Goal: Task Accomplishment & Management: Manage account settings

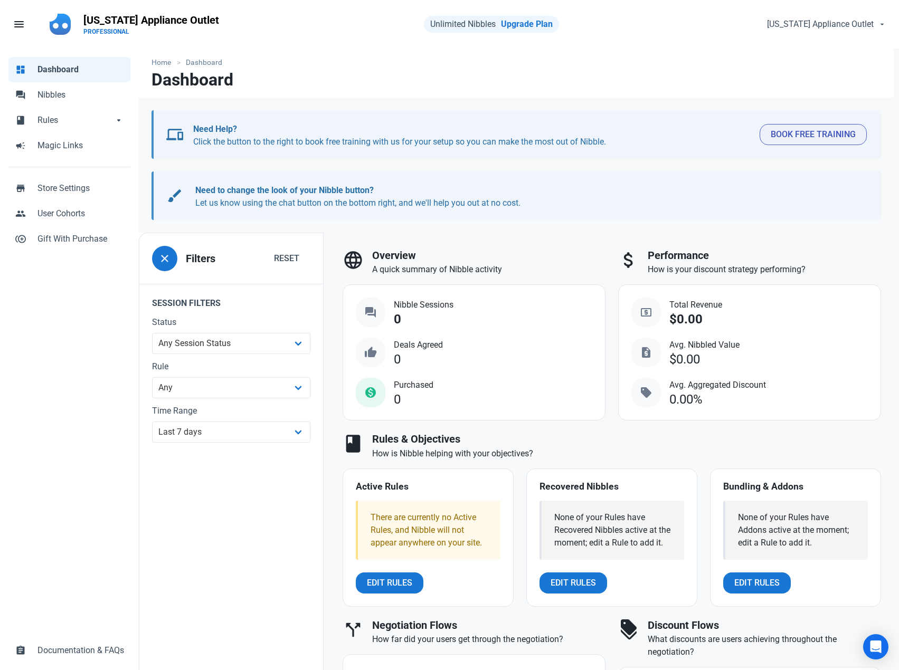
select select "7d"
click at [73, 91] on span "Nibbles" at bounding box center [80, 95] width 87 height 13
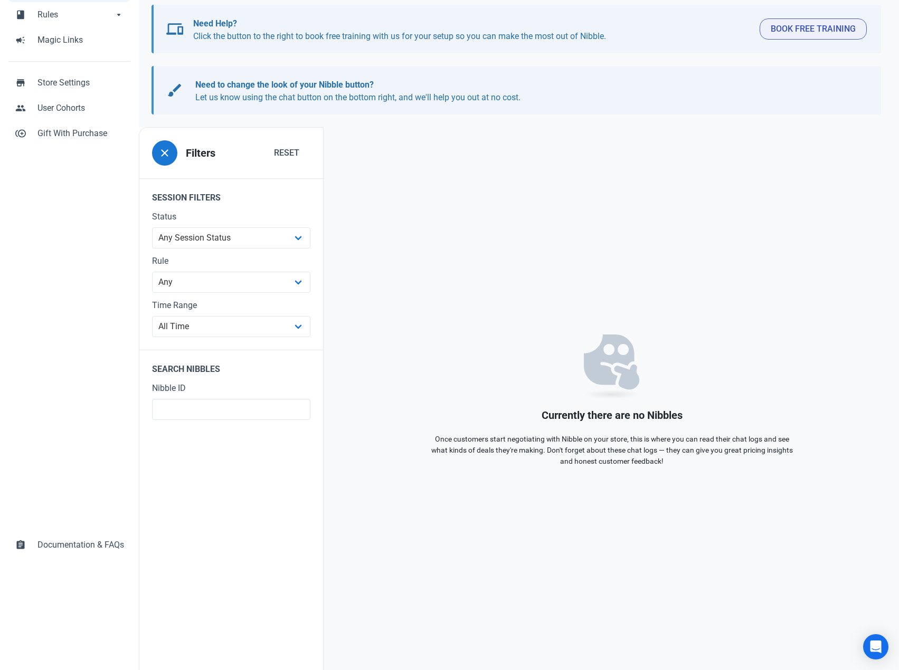
scroll to position [53, 0]
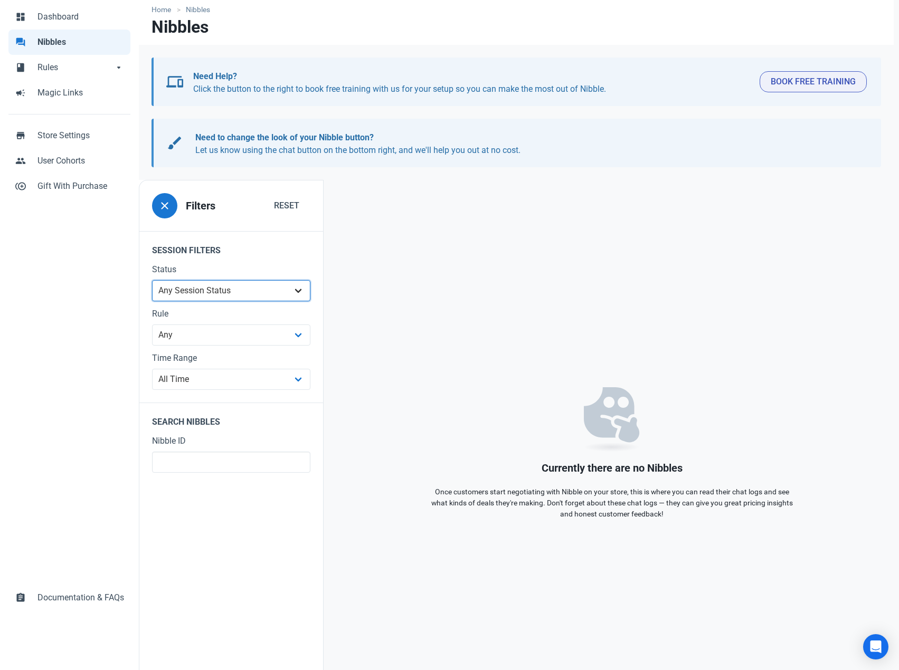
click at [273, 297] on select "Any Session Status Abandoned - negotiated Abandoned - after final offer Abandon…" at bounding box center [231, 290] width 158 height 21
click at [278, 336] on select "Any 7% Rule - All Products" at bounding box center [231, 335] width 158 height 21
click at [92, 70] on span "Rules" at bounding box center [75, 67] width 76 height 13
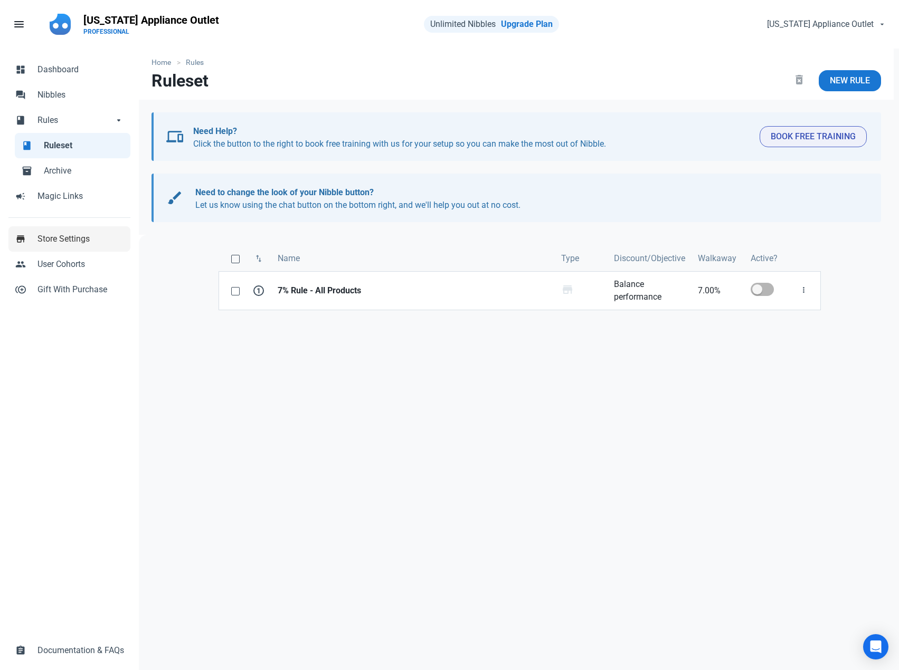
click at [84, 240] on span "Store Settings" at bounding box center [80, 239] width 87 height 13
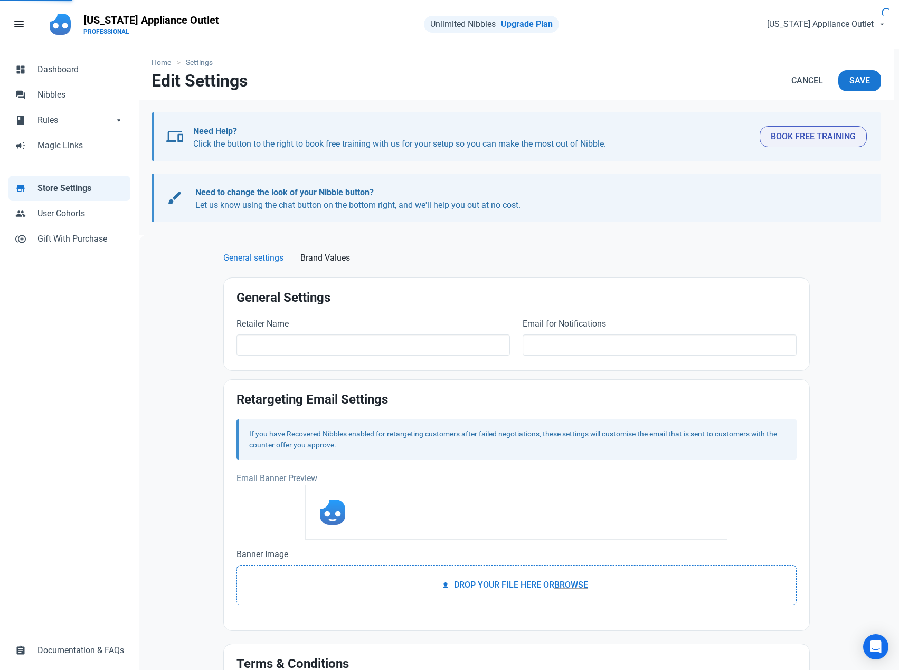
type input "[US_STATE] Appliance Outlet"
click at [86, 215] on span "User Cohorts" at bounding box center [80, 213] width 87 height 13
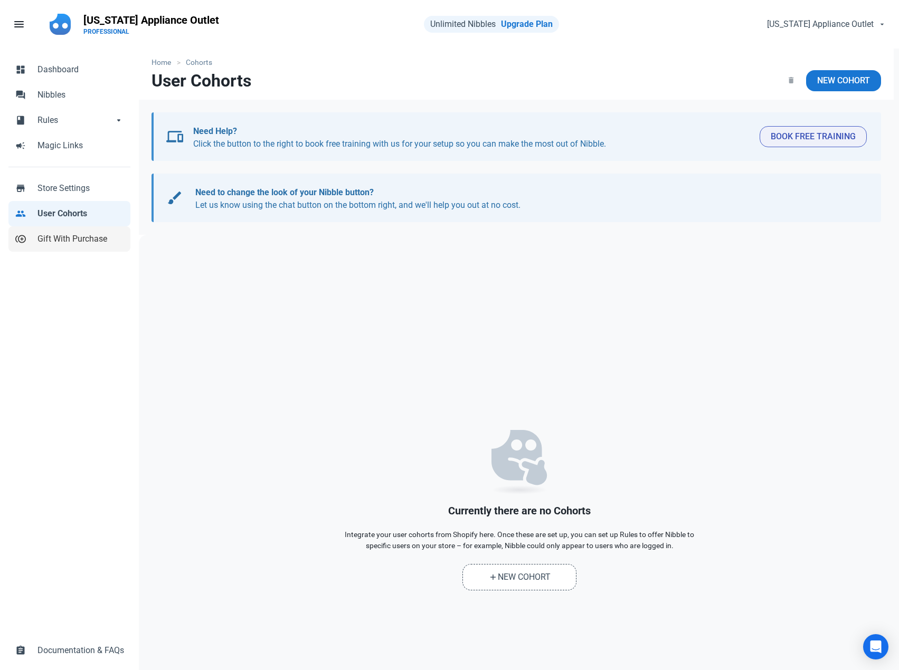
click at [83, 249] on link "control_point_duplicate Gift With Purchase" at bounding box center [69, 238] width 122 height 25
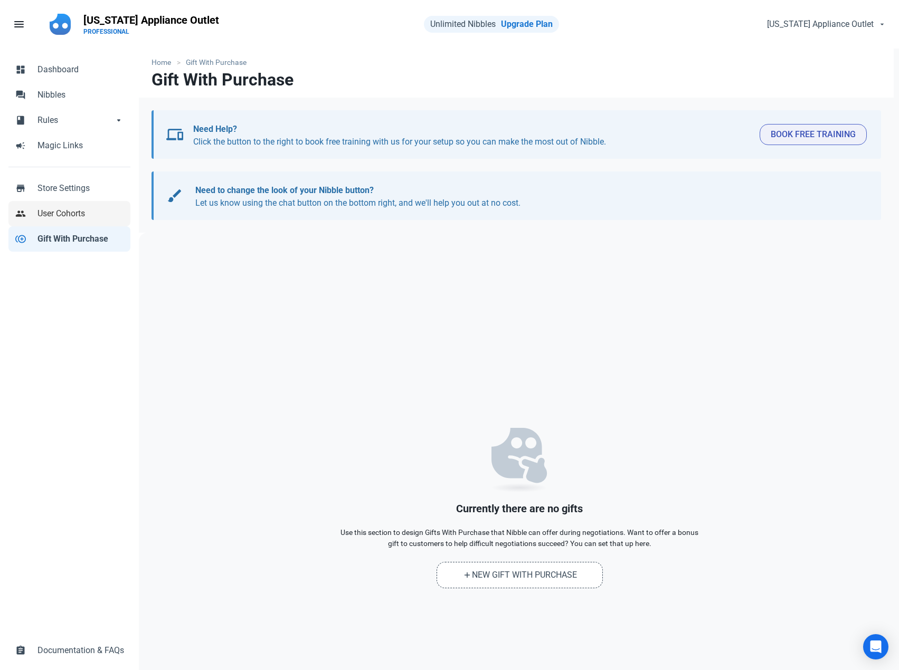
click at [84, 211] on span "User Cohorts" at bounding box center [80, 213] width 87 height 13
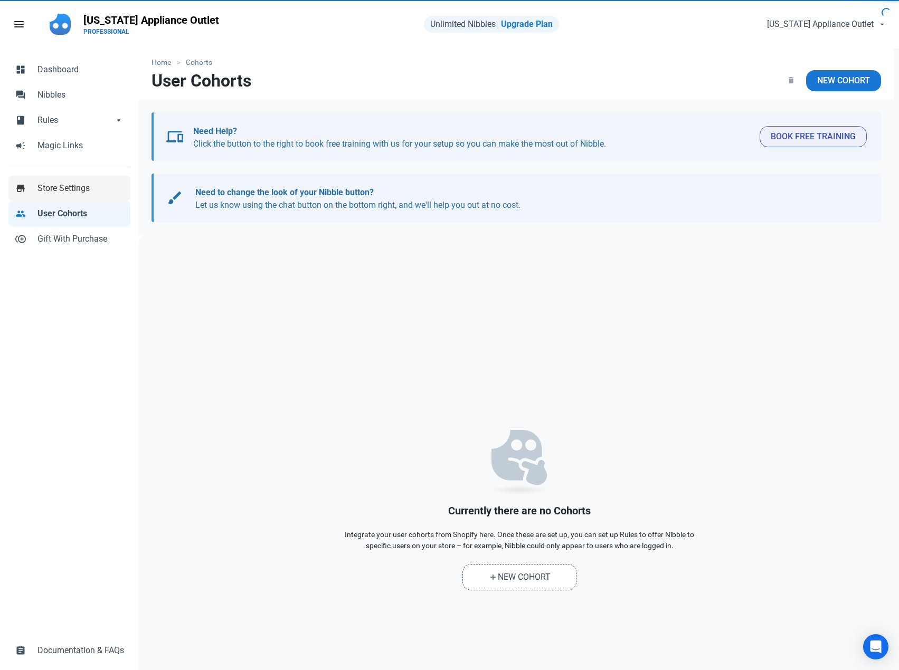
click at [91, 181] on link "store Store Settings" at bounding box center [69, 188] width 122 height 25
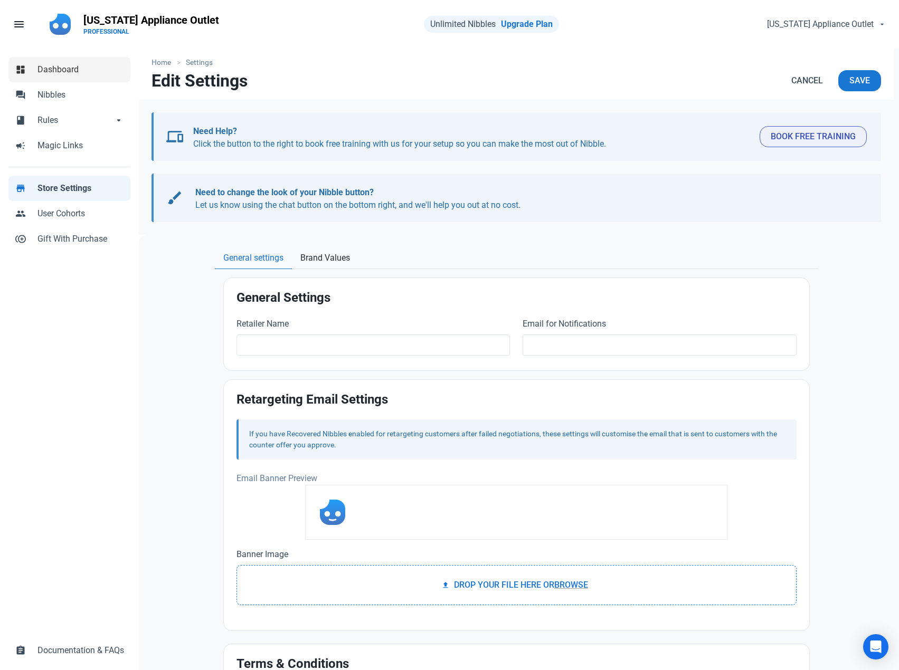
type input "[US_STATE] Appliance Outlet"
click at [64, 66] on span "Dashboard" at bounding box center [80, 69] width 87 height 13
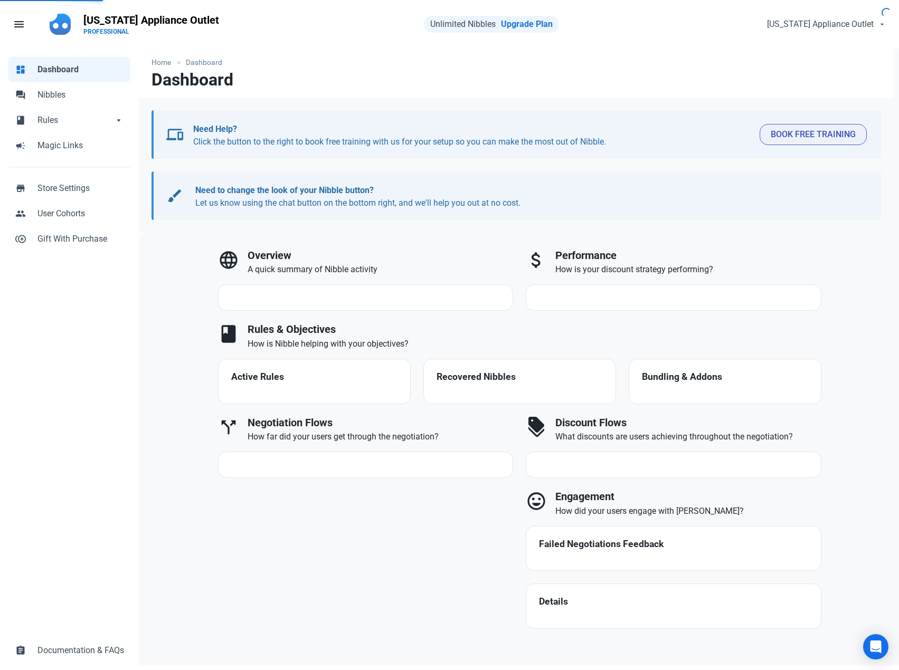
select select "7d"
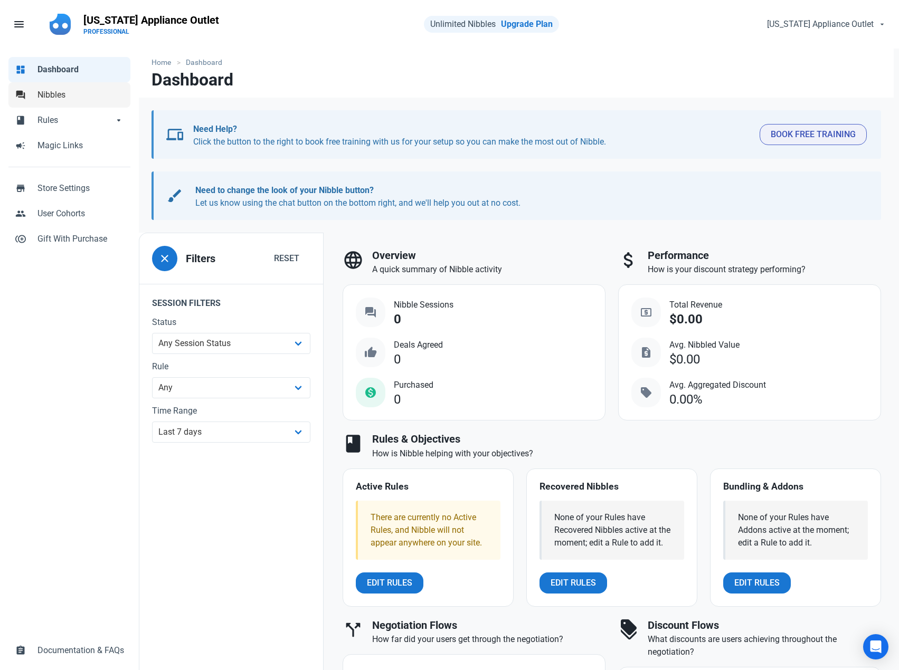
click at [54, 94] on span "Nibbles" at bounding box center [80, 95] width 87 height 13
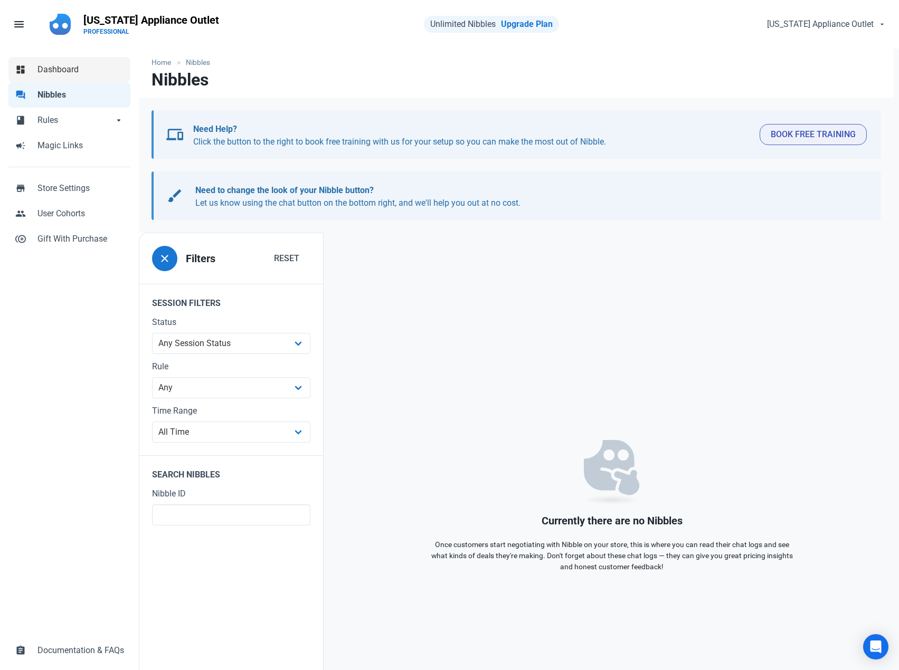
click at [54, 62] on link "dashboard Dashboard" at bounding box center [69, 69] width 122 height 25
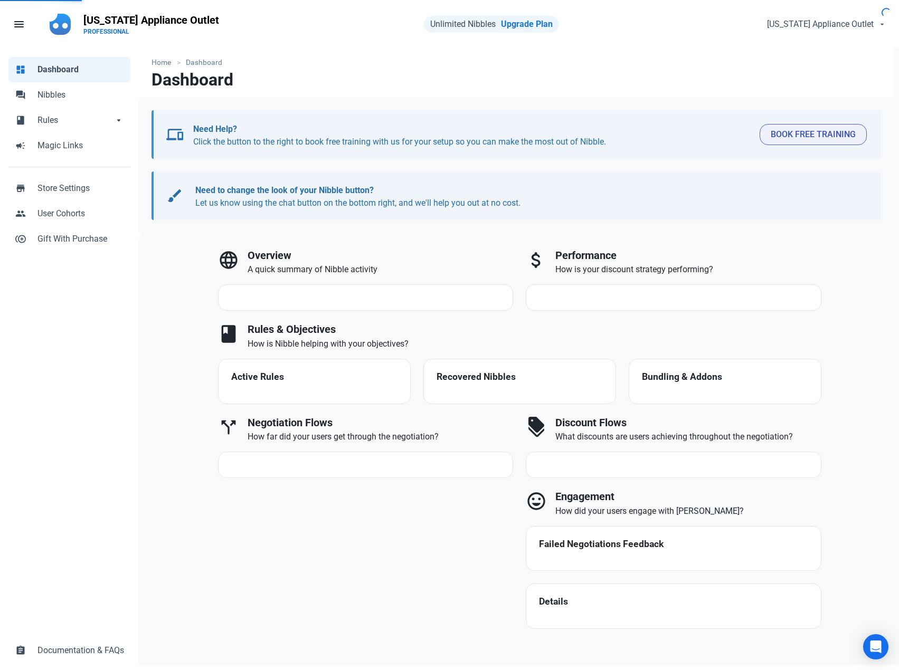
select select "7d"
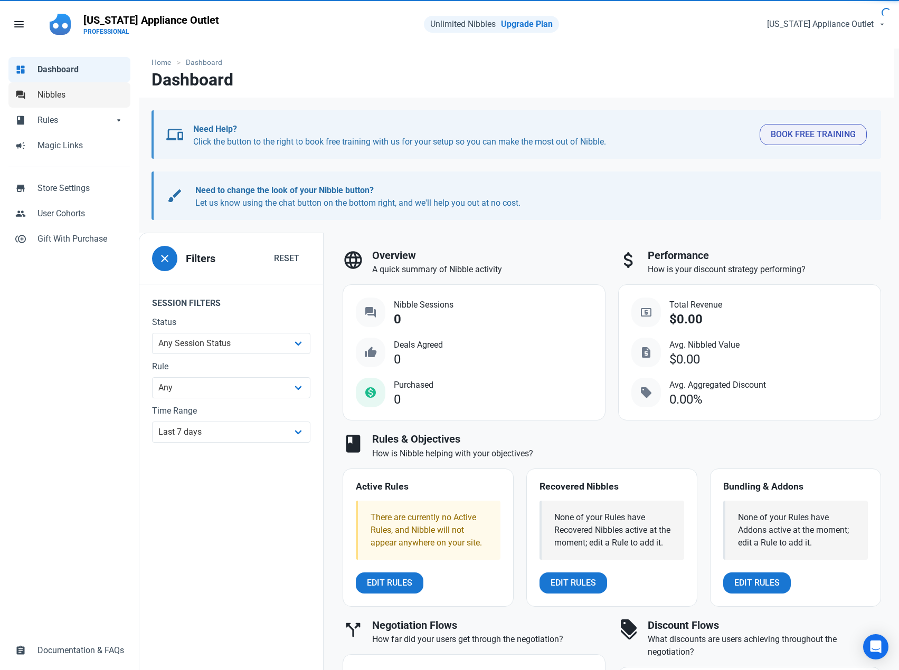
click at [59, 90] on span "Nibbles" at bounding box center [80, 95] width 87 height 13
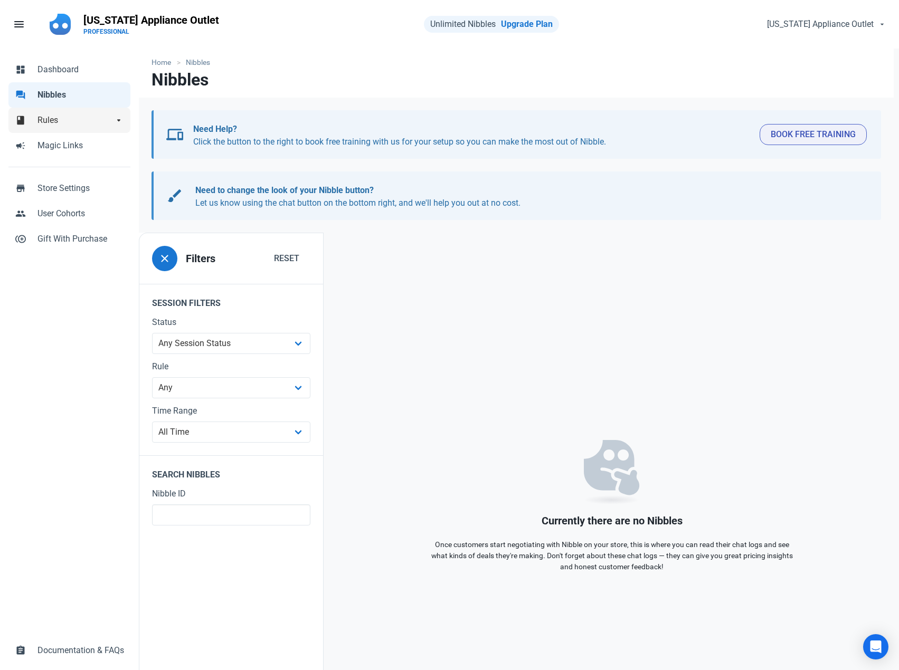
click at [62, 118] on span "Rules" at bounding box center [75, 120] width 76 height 13
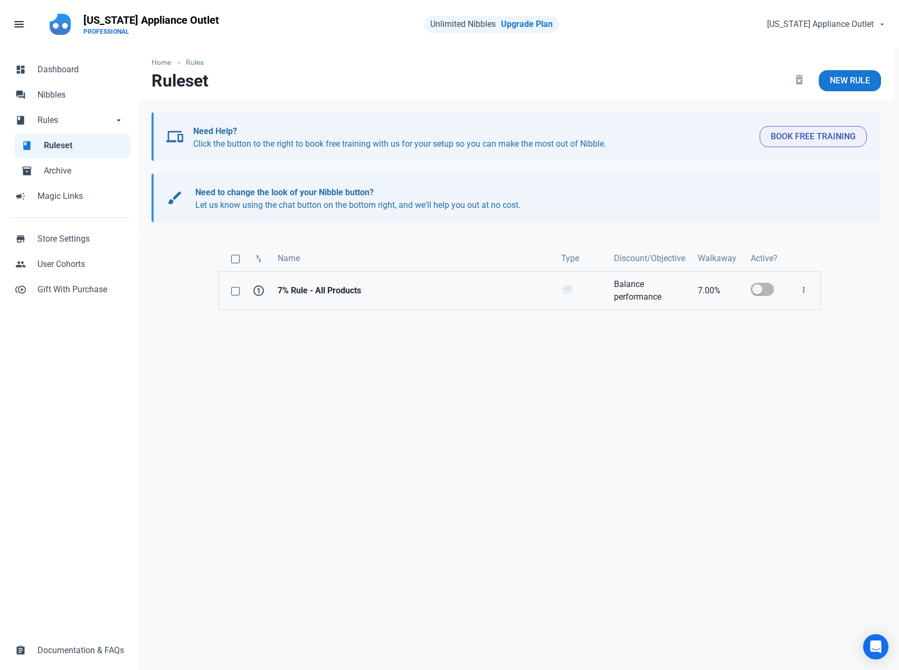
click at [443, 288] on strong "7% Rule - All Products" at bounding box center [413, 291] width 271 height 13
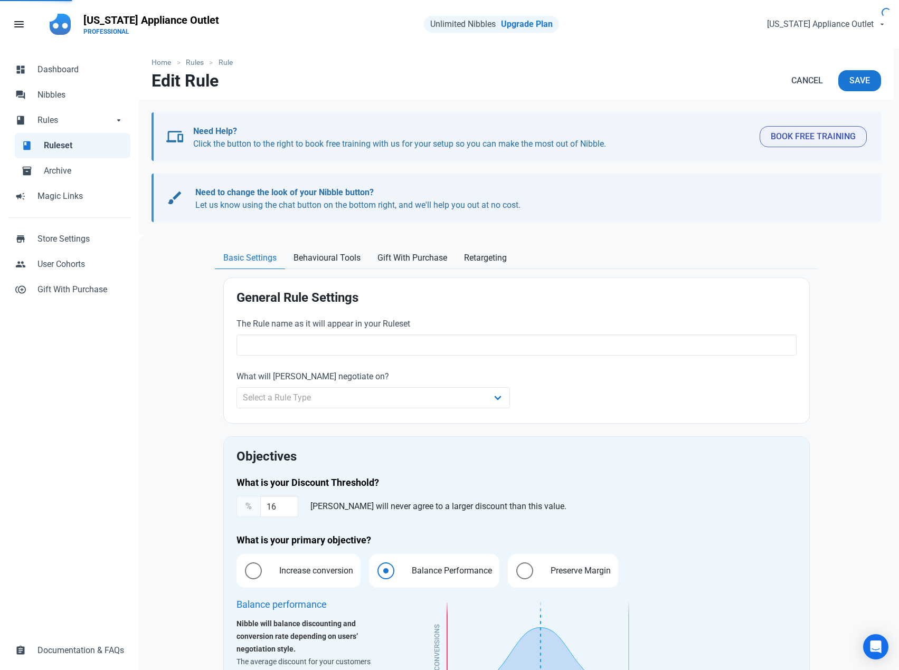
type input "7% Rule - All Products"
type input "7.00"
radio input "true"
click at [334, 255] on span "Behavioural Tools" at bounding box center [326, 258] width 67 height 13
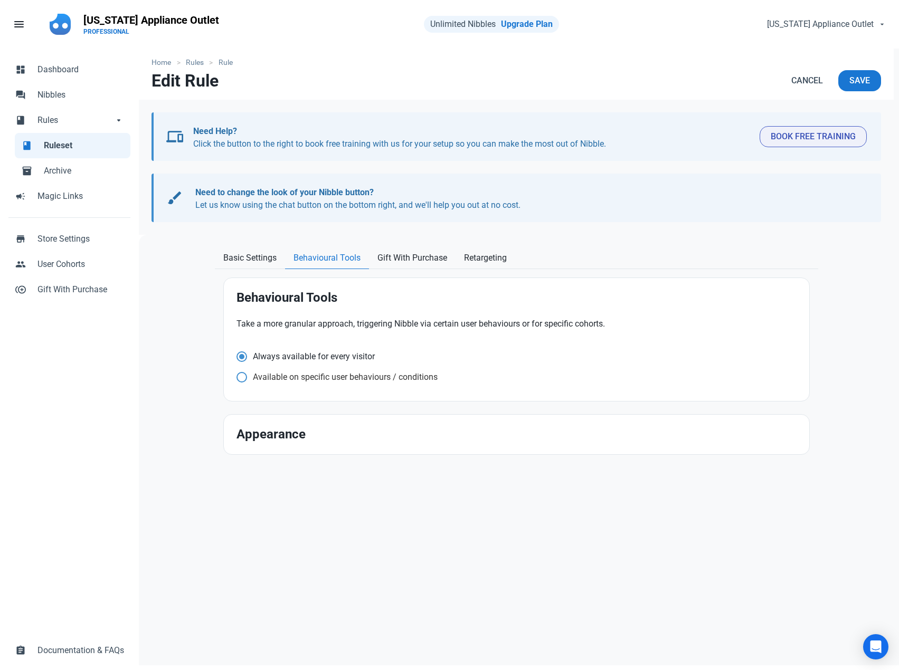
click at [336, 362] on span "Available on specific user behaviours / conditions" at bounding box center [311, 357] width 128 height 11
click at [243, 360] on input "Available on specific user behaviours / conditions" at bounding box center [239, 356] width 7 height 7
radio input "true"
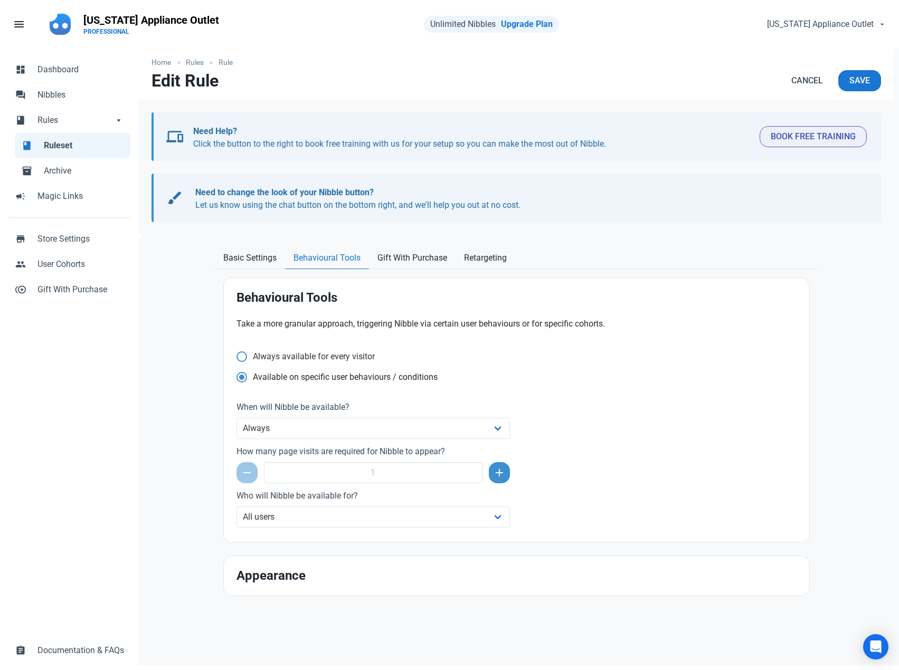
click at [334, 359] on span "Always available for every visitor" at bounding box center [311, 357] width 128 height 11
click at [243, 359] on input "Always available for every visitor" at bounding box center [239, 356] width 7 height 7
radio input "true"
radio input "false"
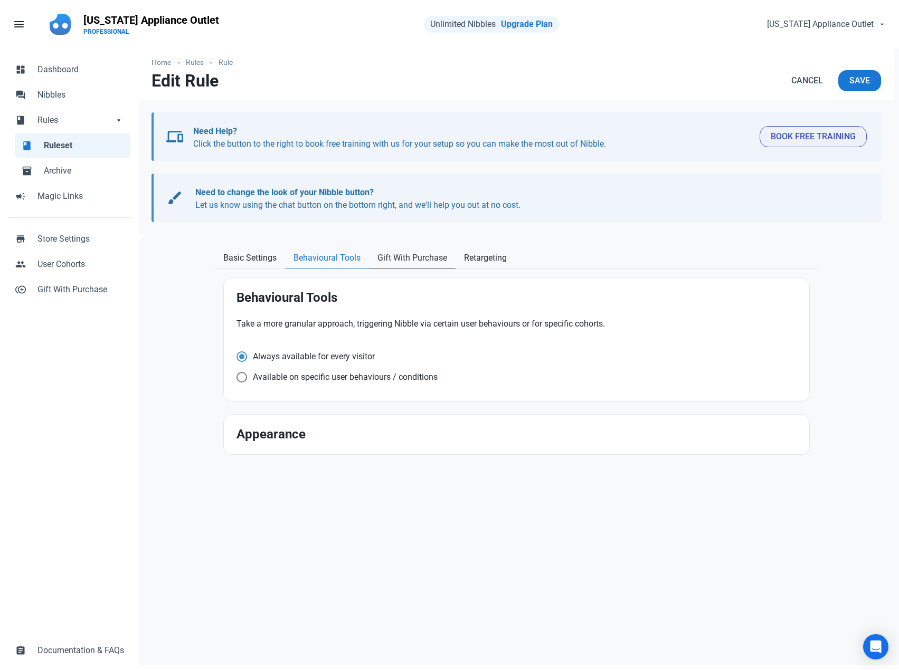
click at [403, 264] on link "Gift With Purchase" at bounding box center [412, 259] width 87 height 22
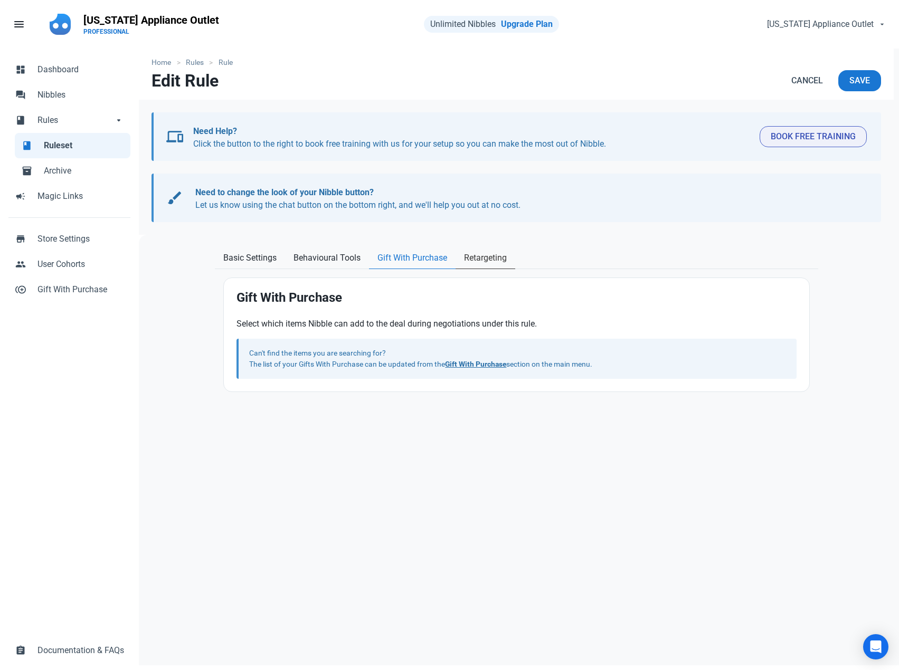
click at [499, 254] on span "Retargeting" at bounding box center [485, 258] width 43 height 13
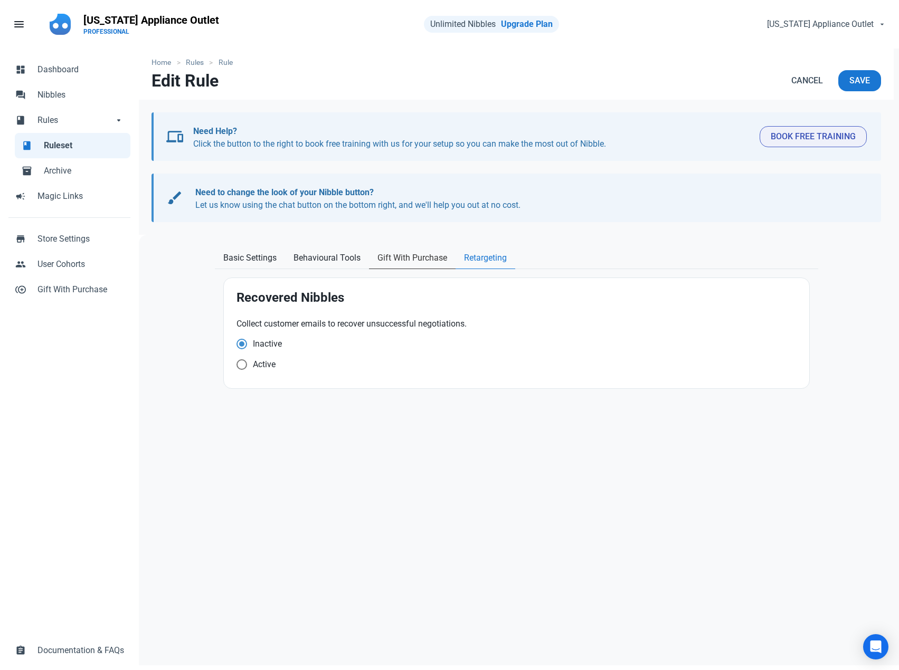
click at [408, 255] on span "Gift With Purchase" at bounding box center [412, 258] width 70 height 13
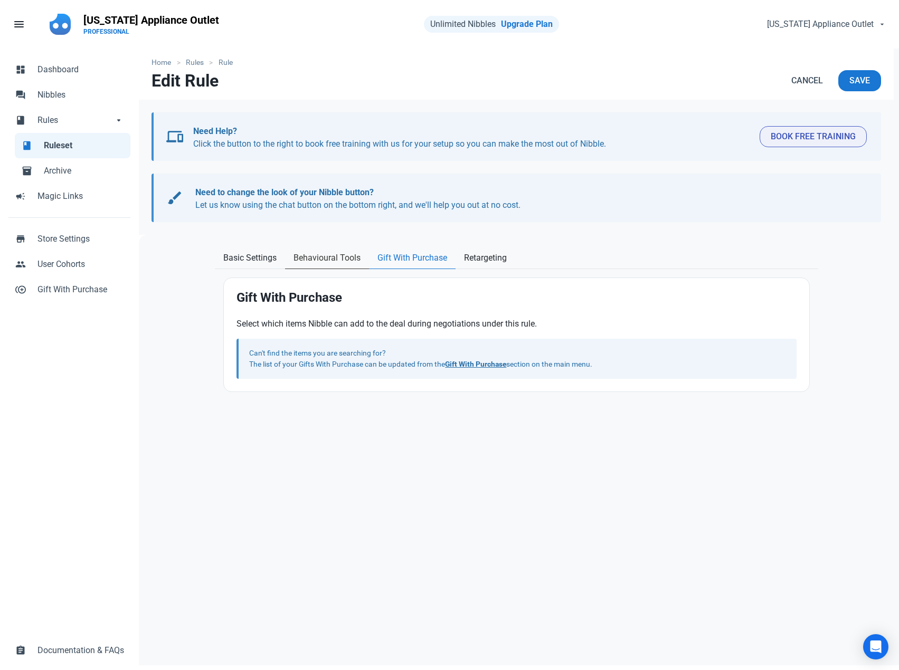
click at [337, 259] on span "Behavioural Tools" at bounding box center [326, 258] width 67 height 13
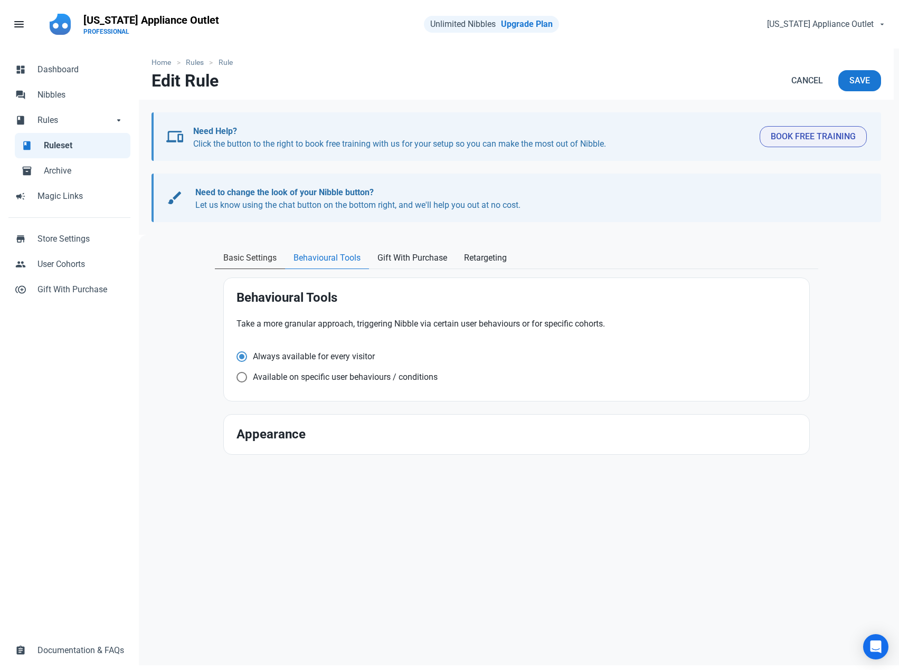
click at [277, 259] on span "Basic Settings" at bounding box center [249, 258] width 53 height 13
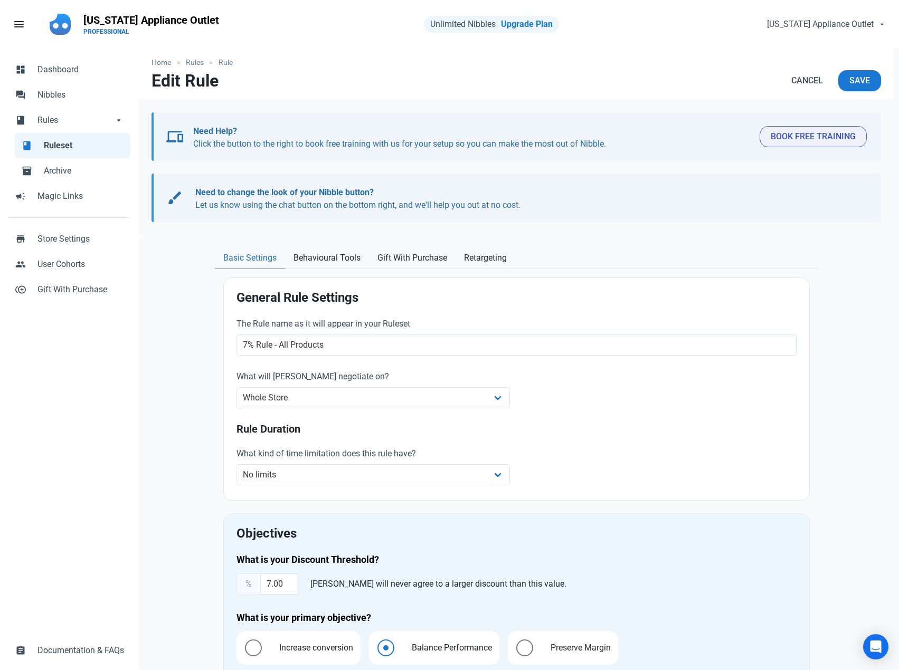
click at [82, 138] on link "book Ruleset" at bounding box center [73, 145] width 116 height 25
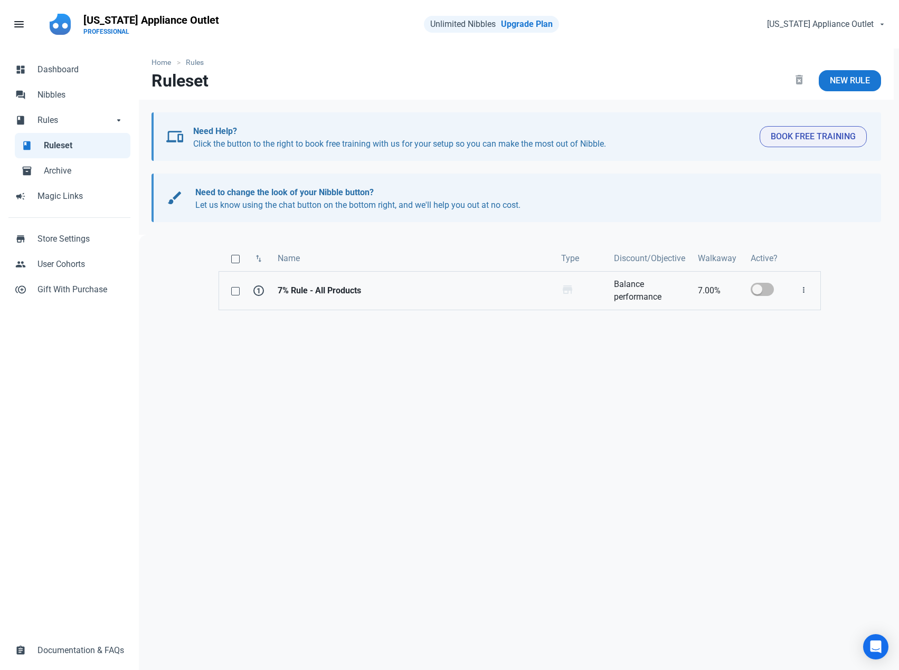
click at [765, 287] on span at bounding box center [762, 289] width 23 height 13
click at [757, 287] on input "checkbox" at bounding box center [754, 289] width 7 height 7
click at [764, 287] on span at bounding box center [762, 289] width 23 height 13
click at [757, 287] on input "checkbox" at bounding box center [754, 289] width 7 height 7
checkbox input "false"
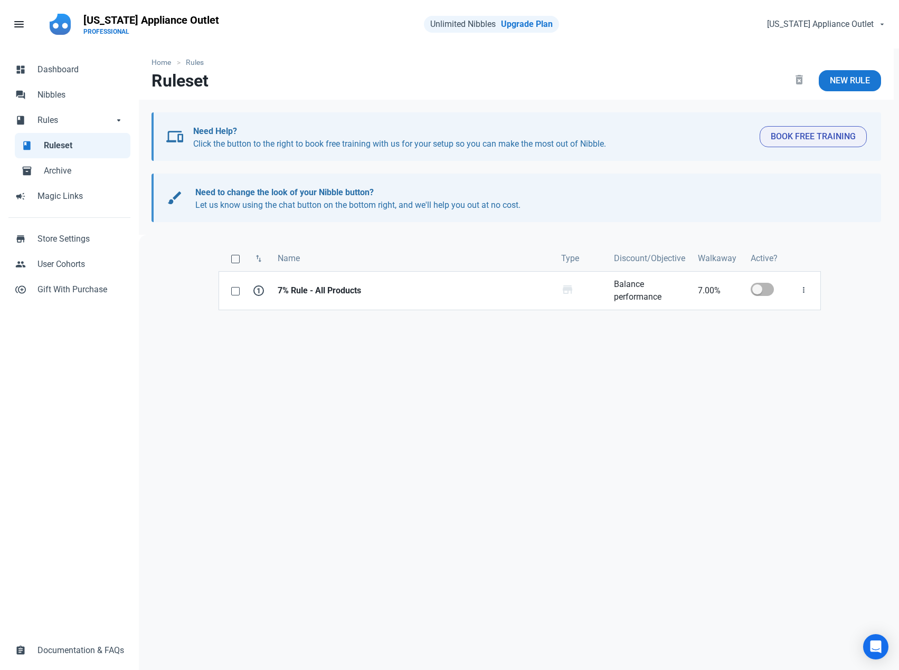
click at [526, 332] on div "swap_vert Name Type Discount/Objective Walkaway Active? 1 7% Rule - All Product…" at bounding box center [519, 519] width 761 height 568
click at [567, 292] on span "store" at bounding box center [567, 289] width 13 height 13
click at [326, 288] on strong "7% Rule - All Products" at bounding box center [413, 291] width 271 height 13
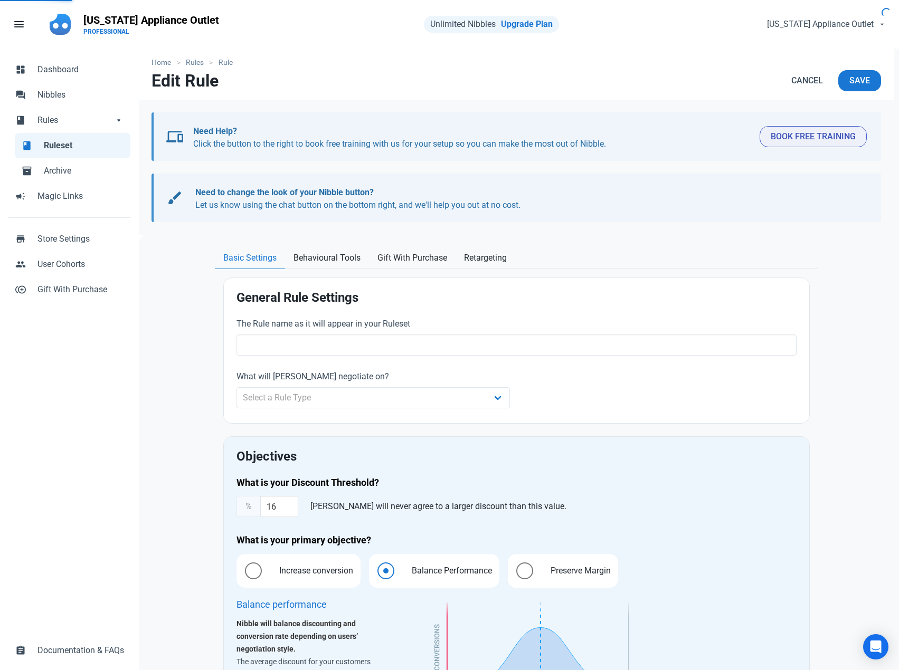
type input "7% Rule - All Products"
type input "7.00"
radio input "true"
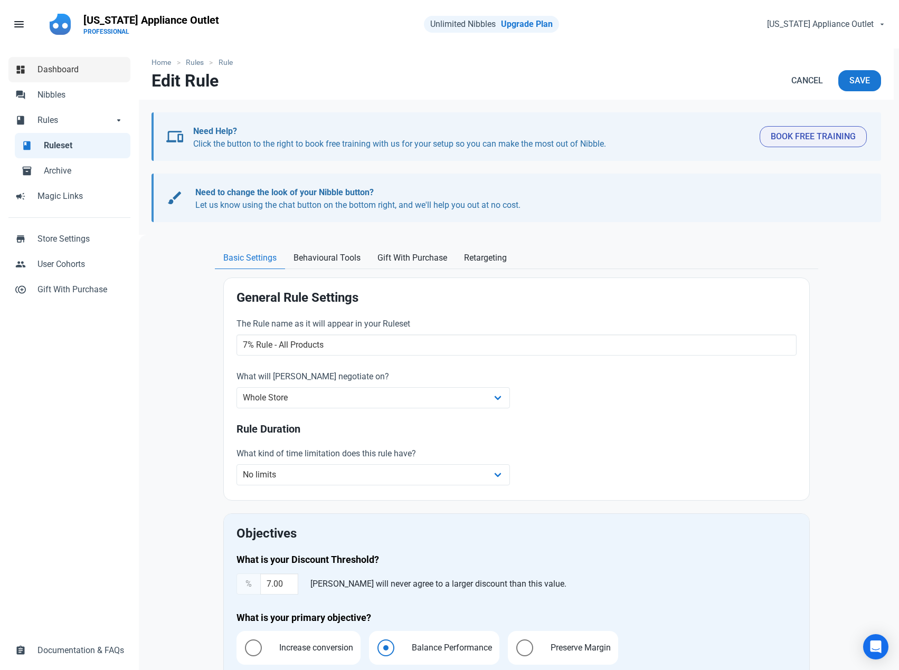
click at [61, 72] on span "Dashboard" at bounding box center [80, 69] width 87 height 13
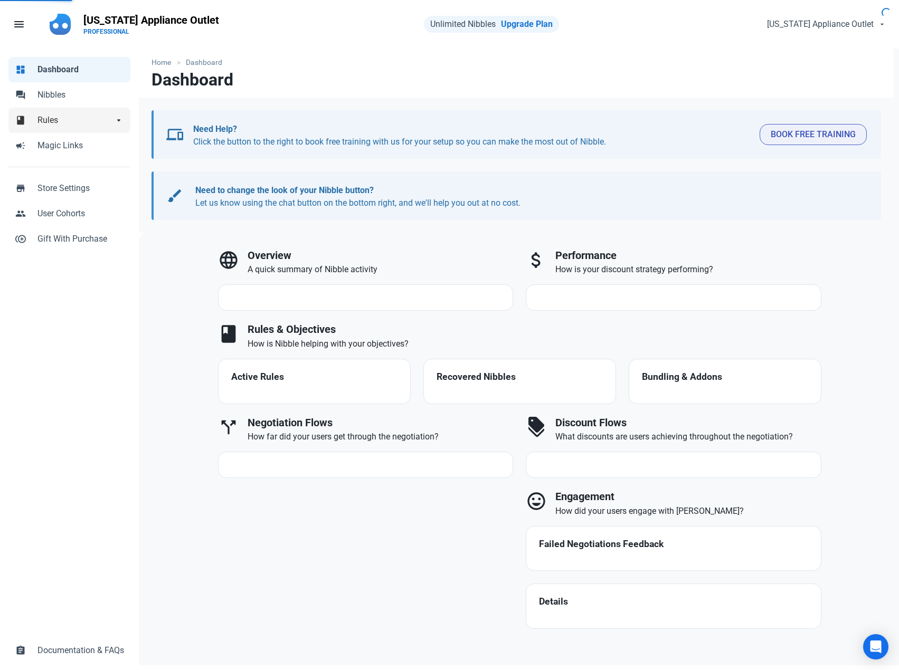
select select "7d"
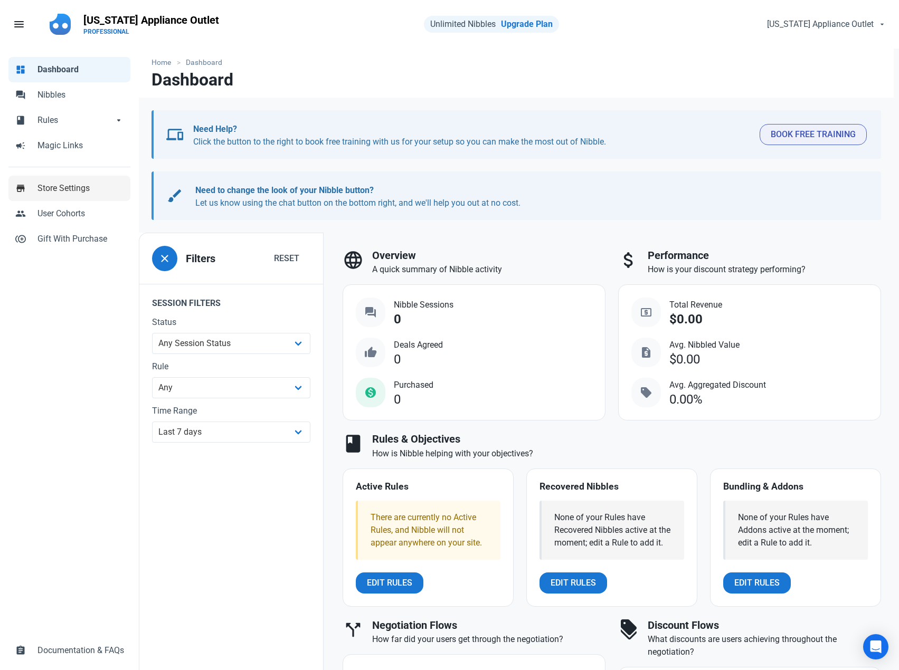
click at [78, 186] on span "Store Settings" at bounding box center [80, 188] width 87 height 13
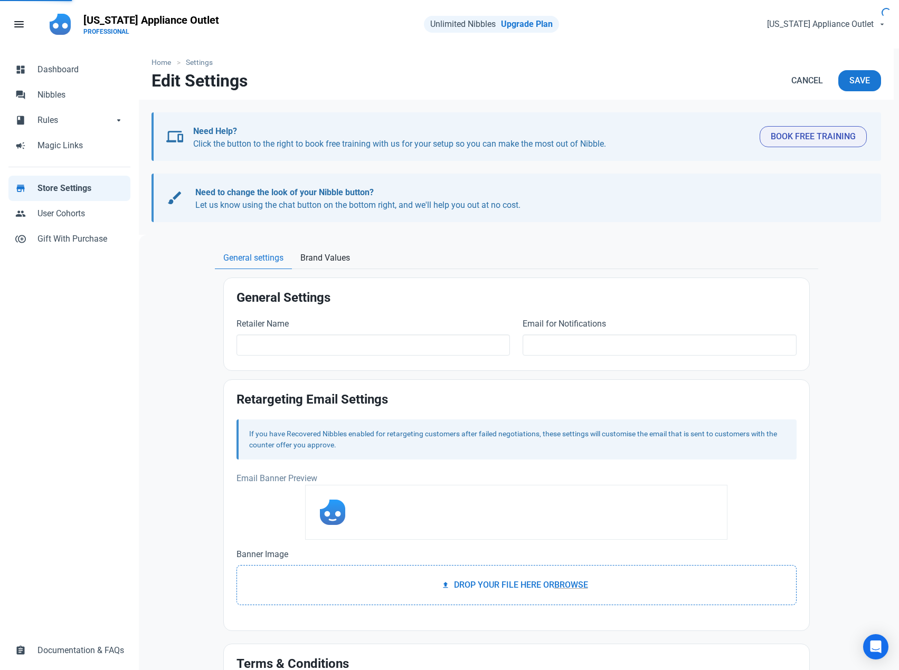
type input "[US_STATE] Appliance Outlet"
click at [798, 84] on span "Cancel" at bounding box center [807, 80] width 32 height 13
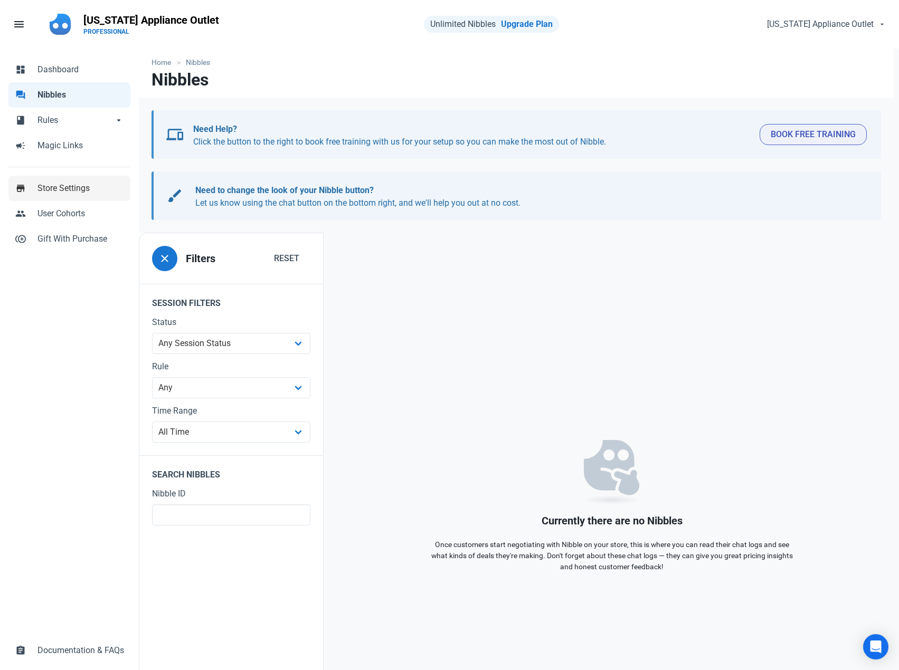
click at [43, 184] on span "Store Settings" at bounding box center [80, 188] width 87 height 13
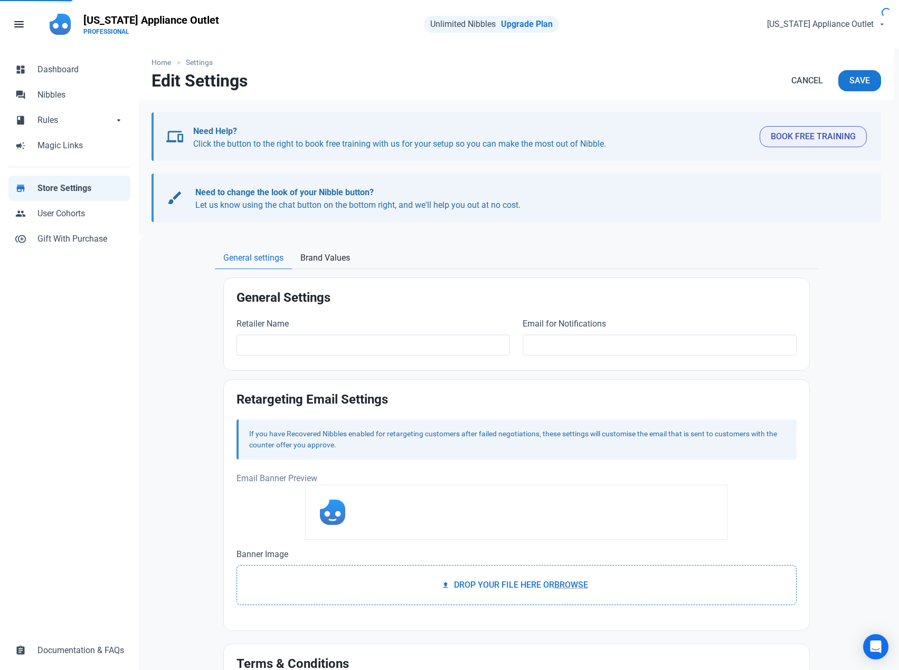
type input "[US_STATE] Appliance Outlet"
click at [334, 248] on link "Brand Values" at bounding box center [325, 259] width 67 height 22
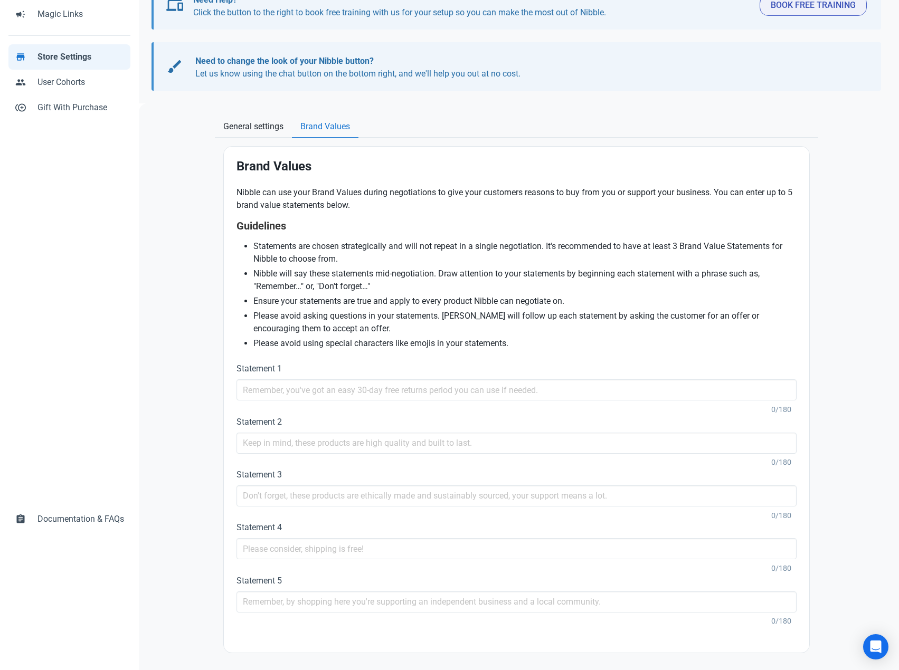
scroll to position [134, 0]
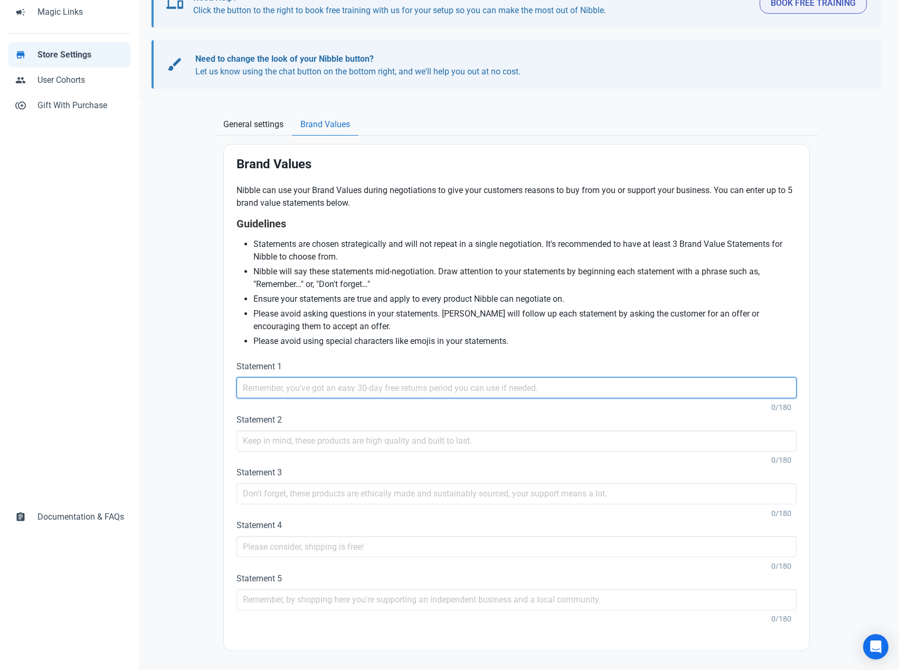
click at [312, 381] on input "text" at bounding box center [516, 387] width 560 height 21
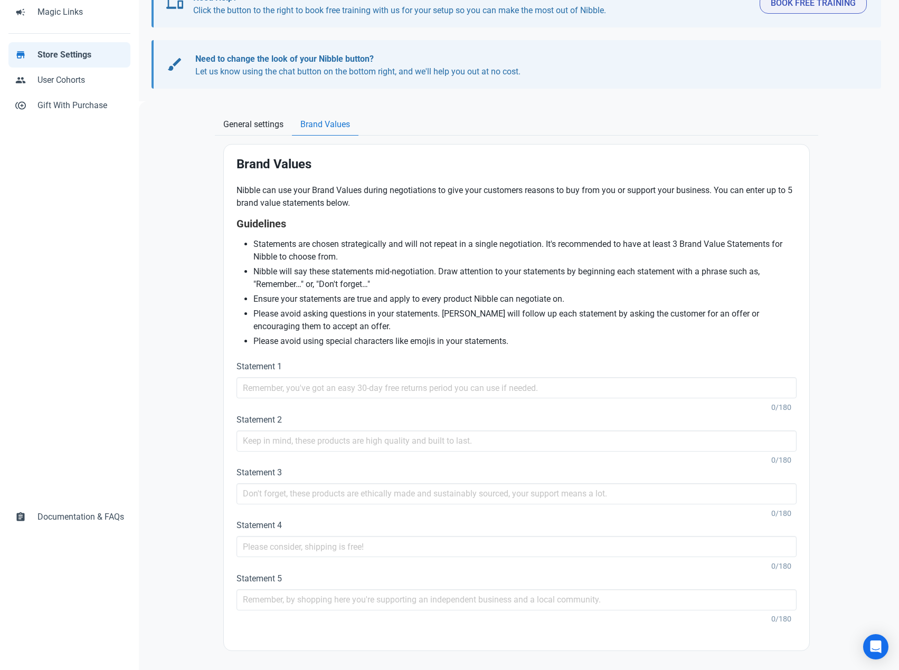
click at [201, 364] on div "Home Settings Edit Settings Cancel Save devices Need Help? Click the button to …" at bounding box center [516, 296] width 755 height 762
click at [252, 122] on span "General settings" at bounding box center [253, 124] width 60 height 13
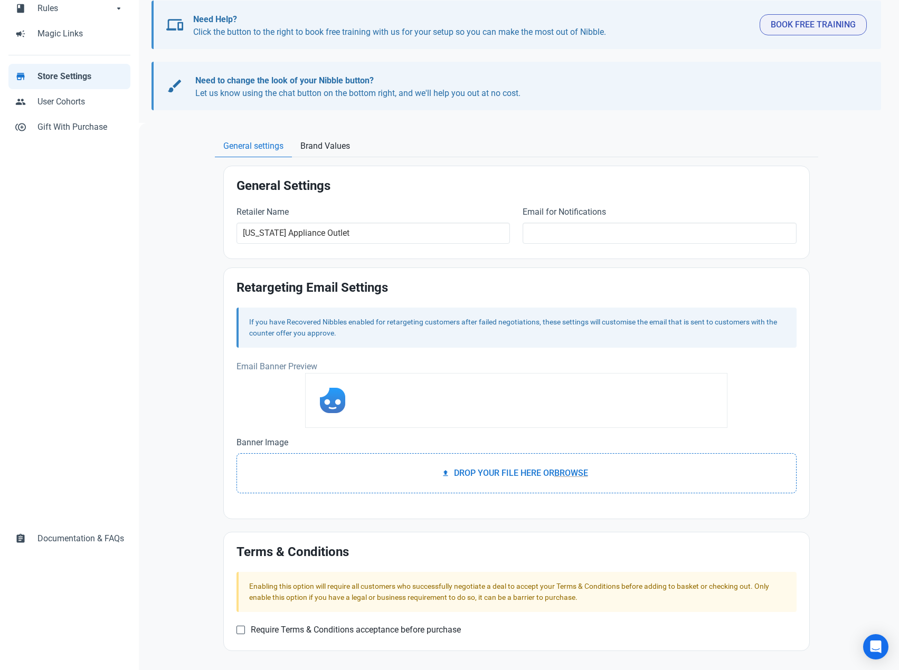
click at [331, 399] on img at bounding box center [332, 400] width 25 height 25
click at [340, 396] on img at bounding box center [332, 400] width 25 height 25
drag, startPoint x: 252, startPoint y: 387, endPoint x: 235, endPoint y: 374, distance: 21.8
click at [235, 374] on div "Retargeting Email Settings If you have Recovered Nibbles enabled for retargetin…" at bounding box center [516, 393] width 585 height 251
click at [244, 628] on span at bounding box center [240, 630] width 8 height 8
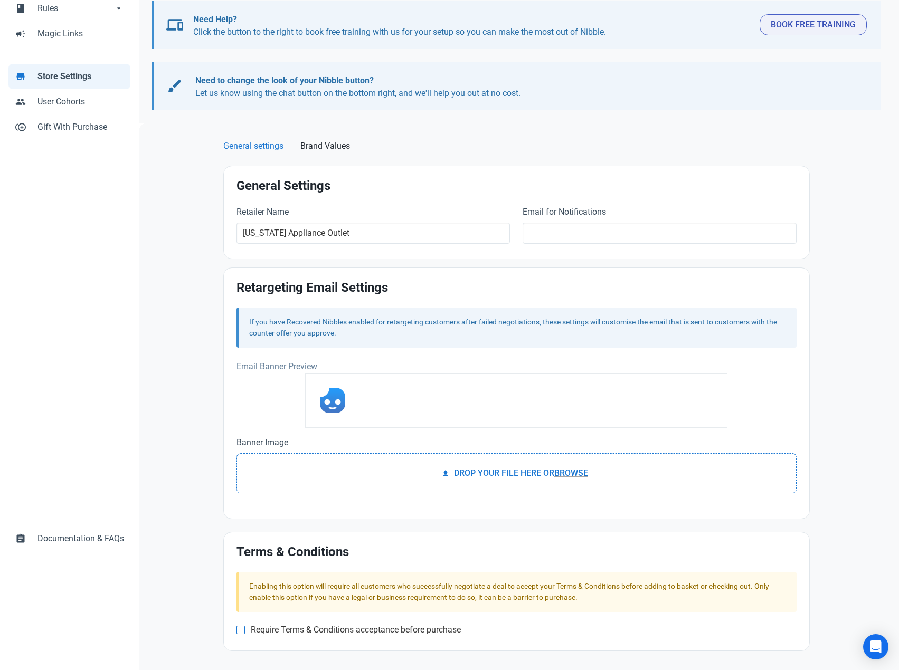
click at [243, 628] on input "Require Terms & Conditions acceptance before purchase" at bounding box center [239, 630] width 7 height 7
click at [244, 628] on span at bounding box center [240, 630] width 8 height 8
click at [243, 628] on input "Require Terms & Conditions acceptance before purchase" at bounding box center [239, 630] width 7 height 7
click at [244, 628] on span at bounding box center [240, 630] width 8 height 8
click at [243, 628] on input "Require Terms & Conditions acceptance before purchase" at bounding box center [239, 630] width 7 height 7
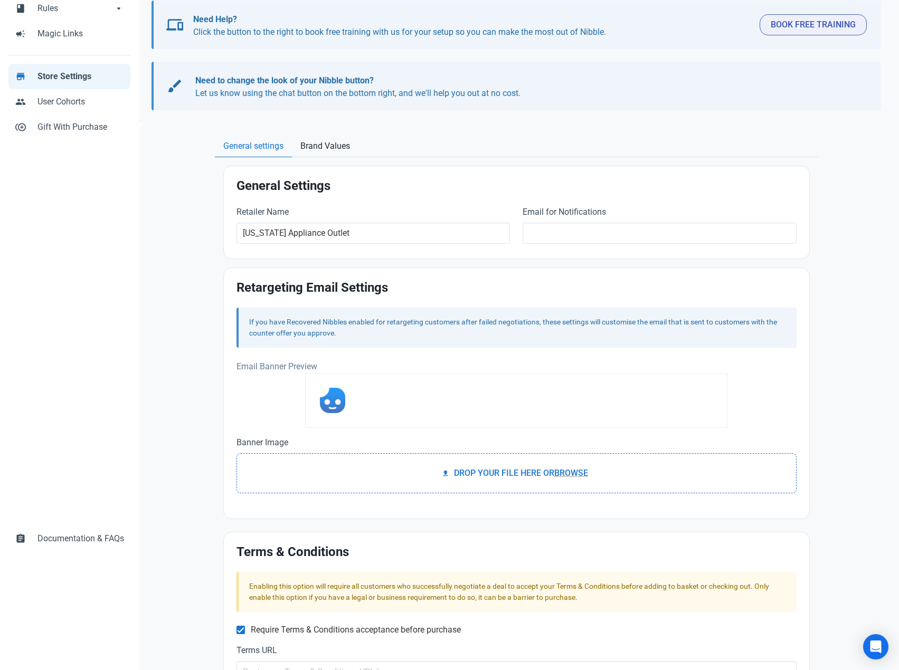
click at [244, 628] on span at bounding box center [240, 630] width 8 height 8
click at [243, 628] on input "Require Terms & Conditions acceptance before purchase" at bounding box center [239, 630] width 7 height 7
checkbox input "false"
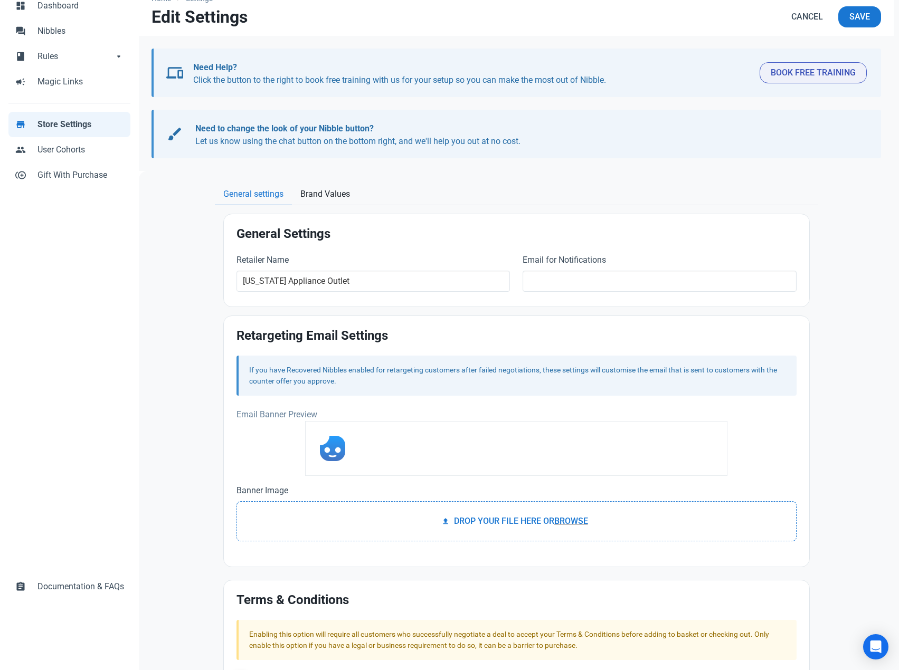
scroll to position [0, 0]
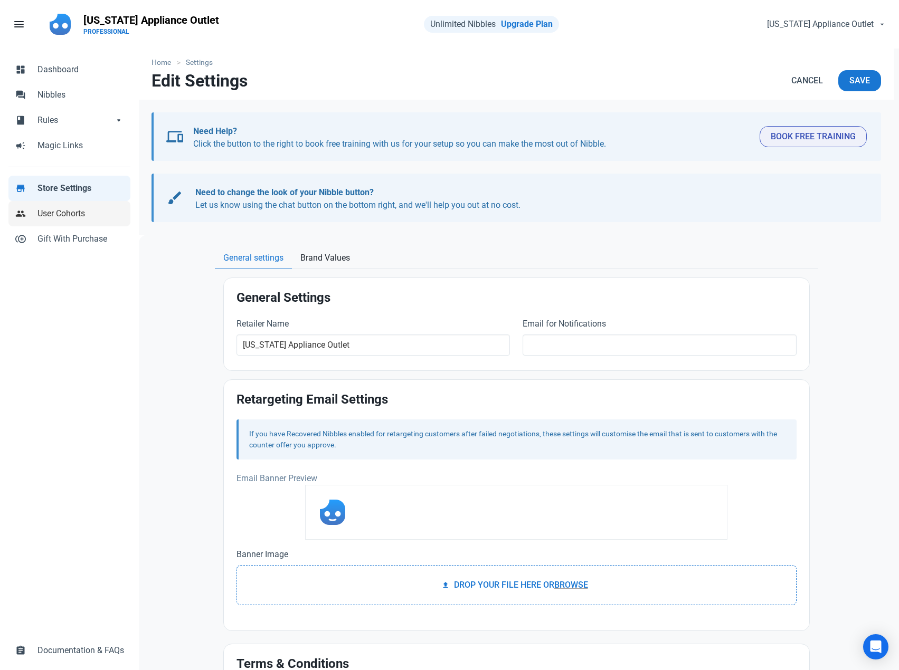
click at [88, 215] on span "User Cohorts" at bounding box center [80, 213] width 87 height 13
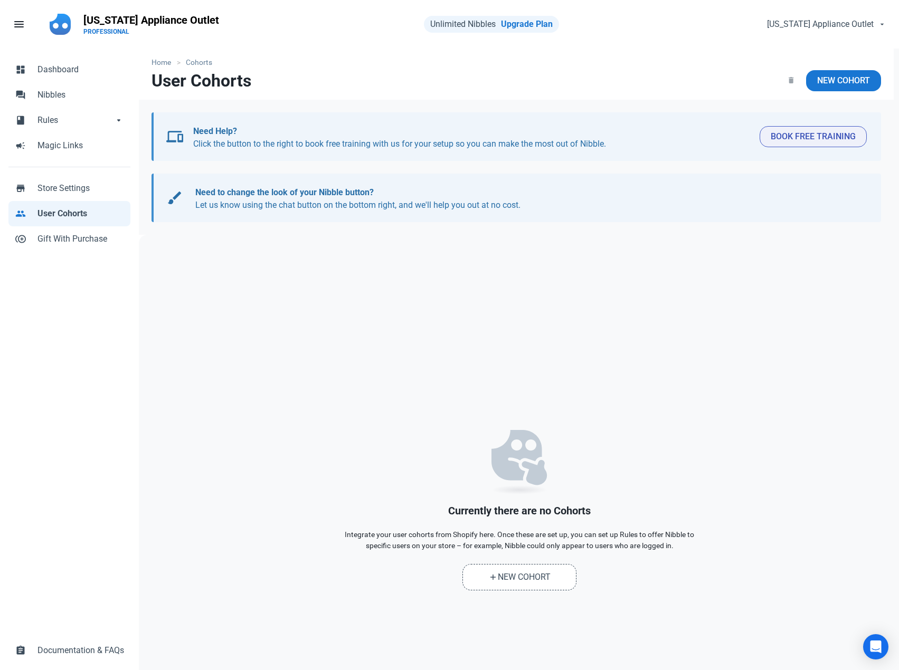
click at [372, 191] on b "Need to change the look of your Nibble button?" at bounding box center [284, 192] width 178 height 10
drag, startPoint x: 408, startPoint y: 193, endPoint x: 318, endPoint y: 201, distance: 90.6
click at [318, 201] on p "Need to change the look of your Nibble button? Let us know using the chat butto…" at bounding box center [525, 198] width 661 height 25
click at [92, 239] on span "Gift With Purchase" at bounding box center [80, 239] width 87 height 13
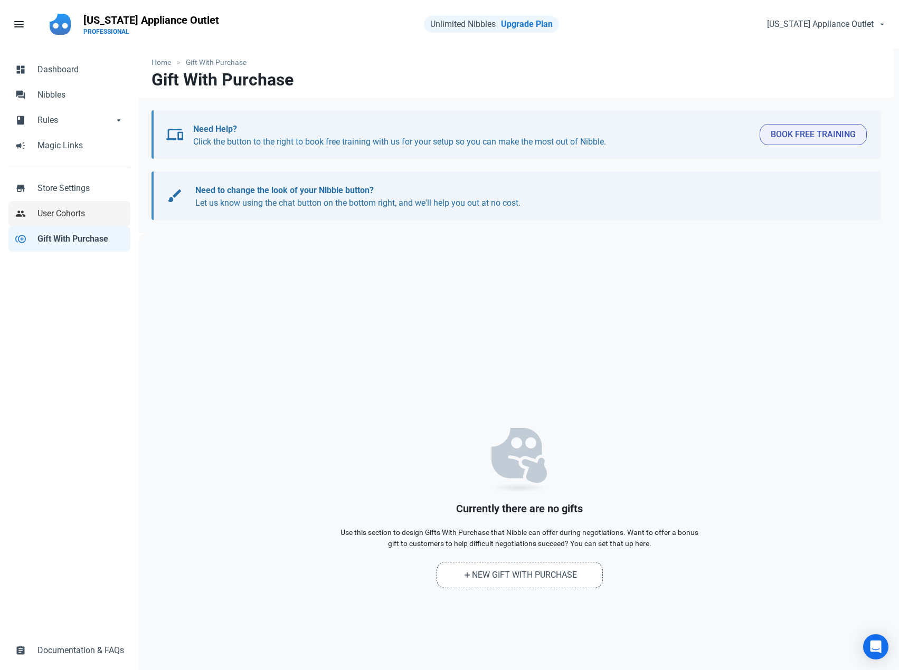
click at [98, 222] on link "people User Cohorts" at bounding box center [69, 213] width 122 height 25
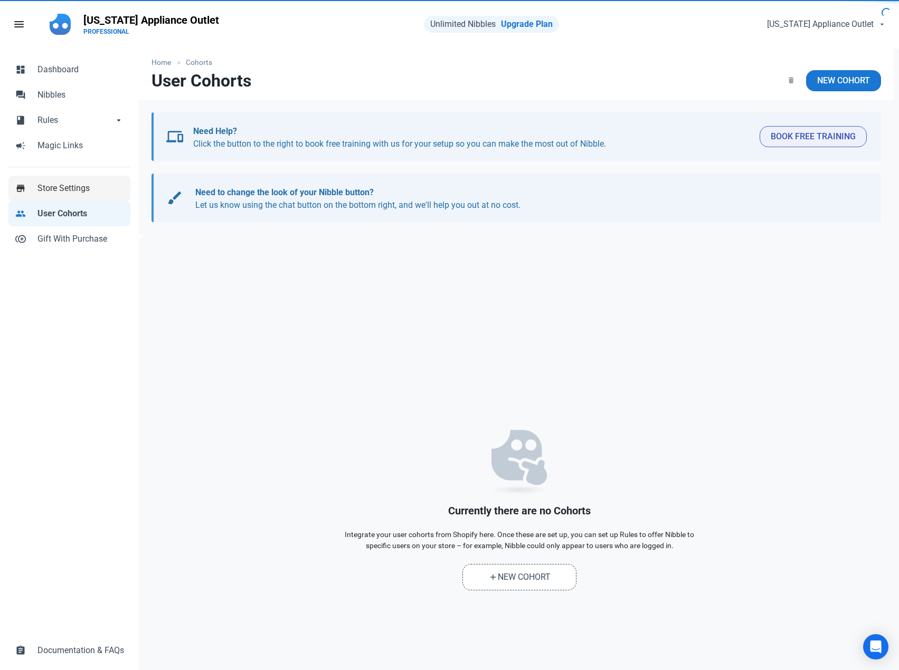
click at [96, 194] on span "Store Settings" at bounding box center [80, 188] width 87 height 13
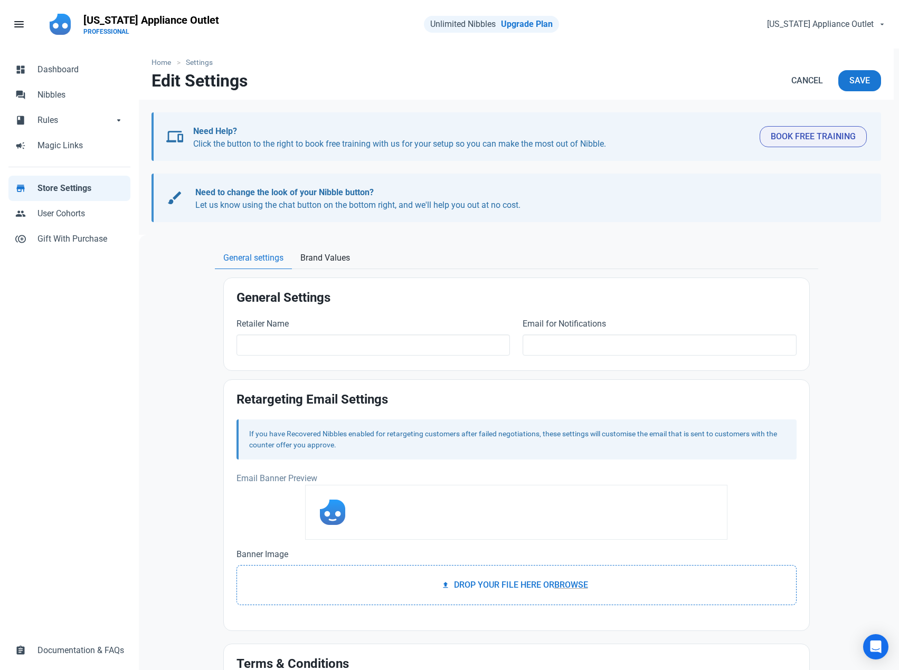
type input "[US_STATE] Appliance Outlet"
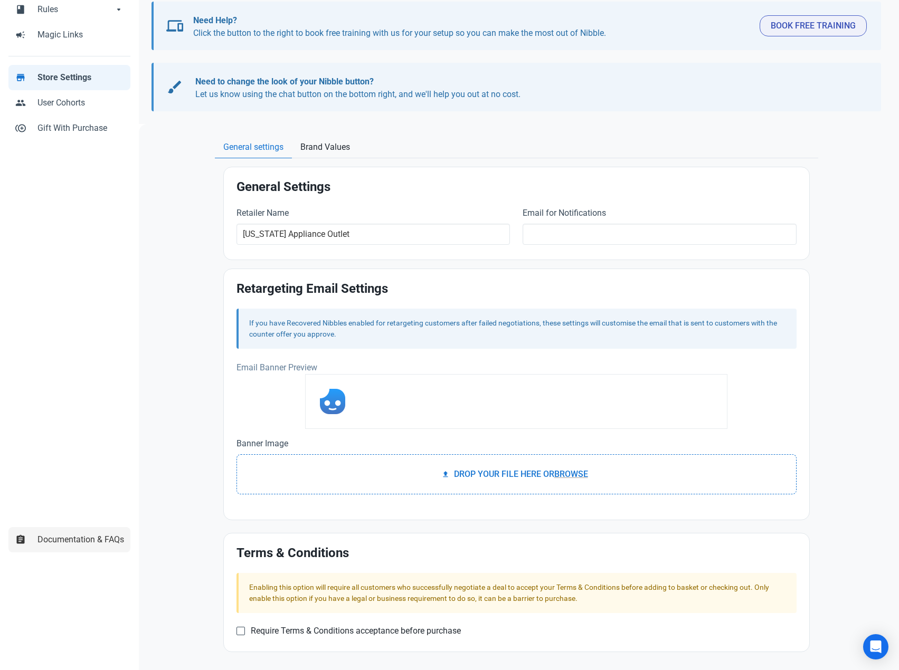
scroll to position [112, 0]
click at [81, 544] on span "Documentation & FAQs" at bounding box center [80, 539] width 87 height 13
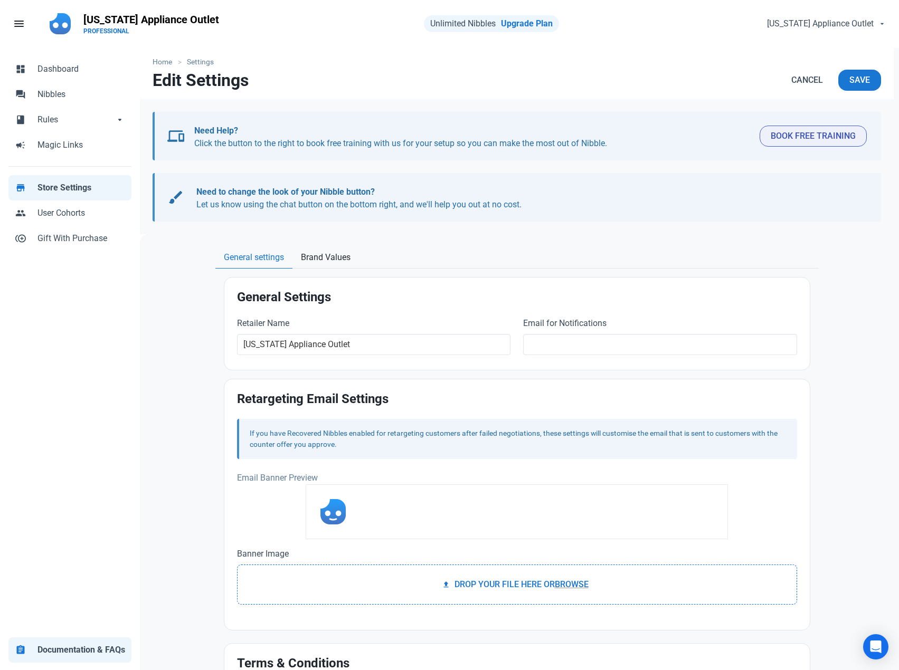
scroll to position [0, 0]
click at [22, 20] on span "menu" at bounding box center [19, 24] width 13 height 13
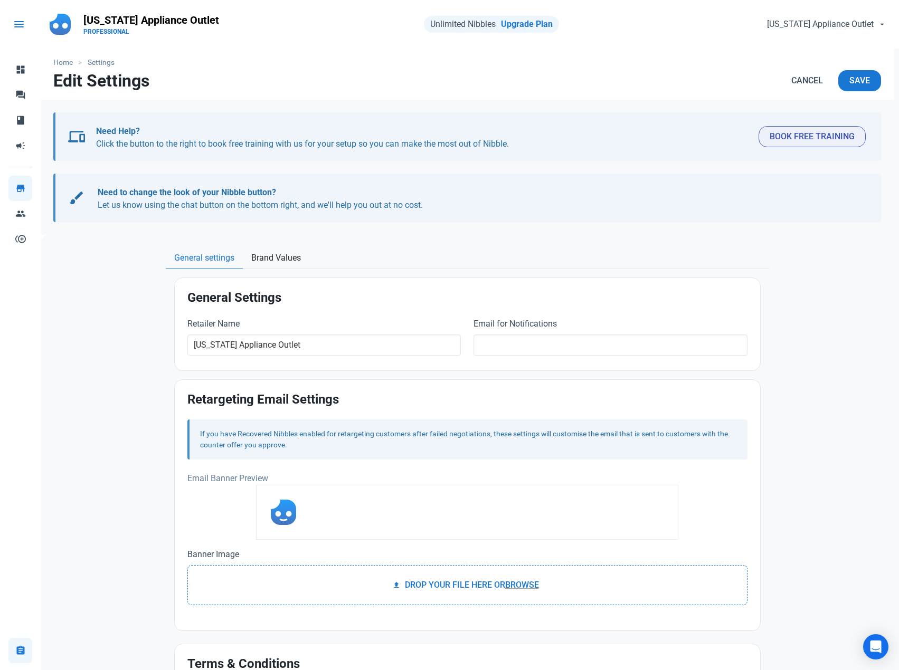
click at [14, 22] on span "menu" at bounding box center [19, 24] width 13 height 13
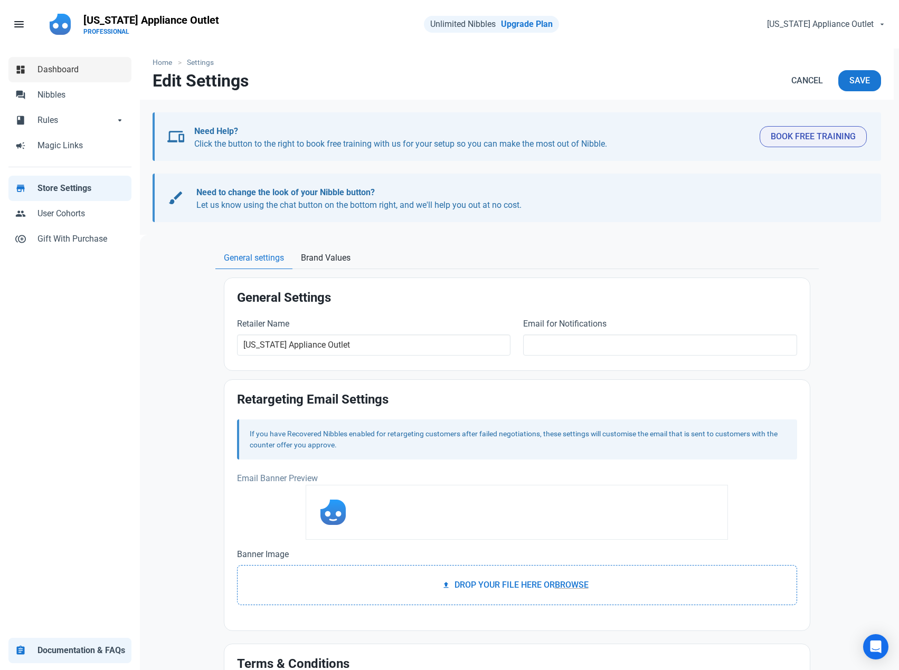
click at [70, 66] on span "Dashboard" at bounding box center [81, 69] width 88 height 13
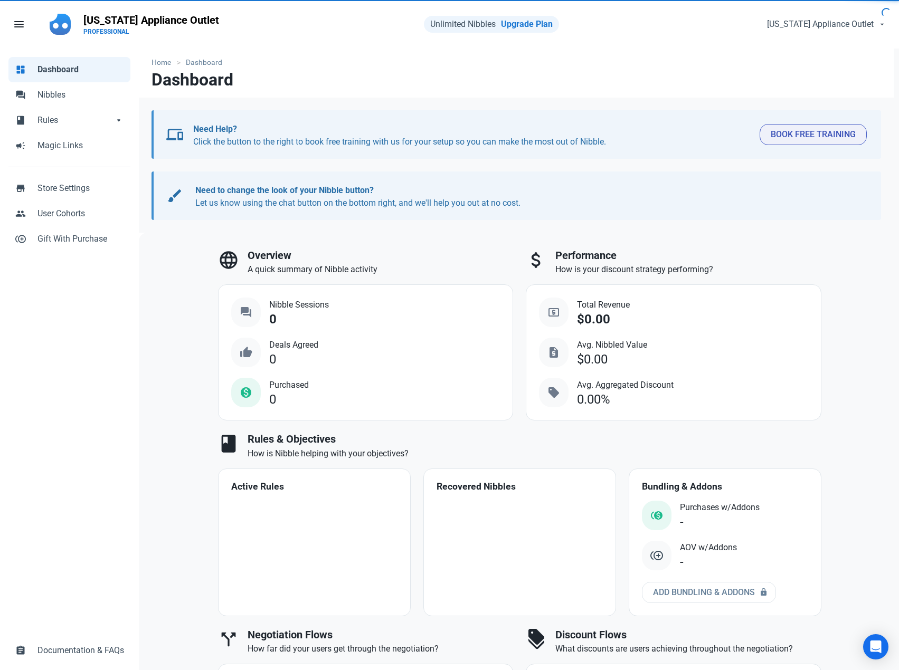
select select "7d"
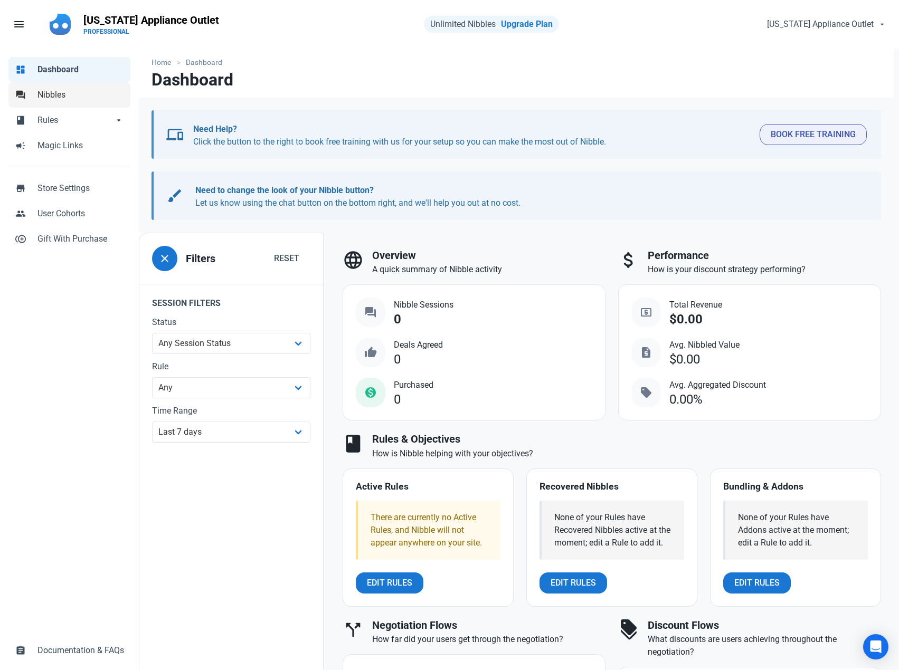
click at [60, 89] on span "Nibbles" at bounding box center [80, 95] width 87 height 13
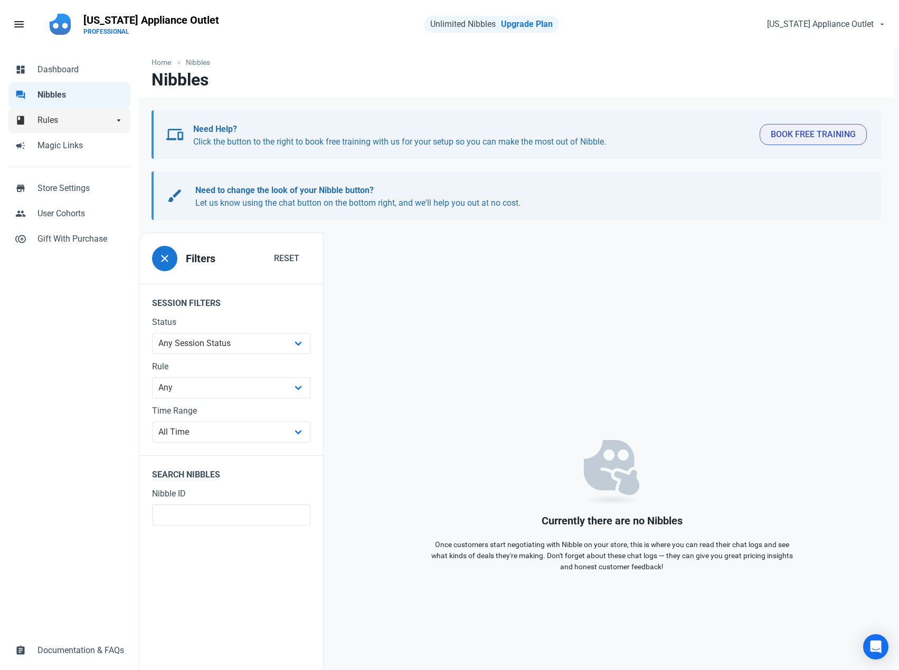
click at [101, 123] on span "Rules" at bounding box center [75, 120] width 76 height 13
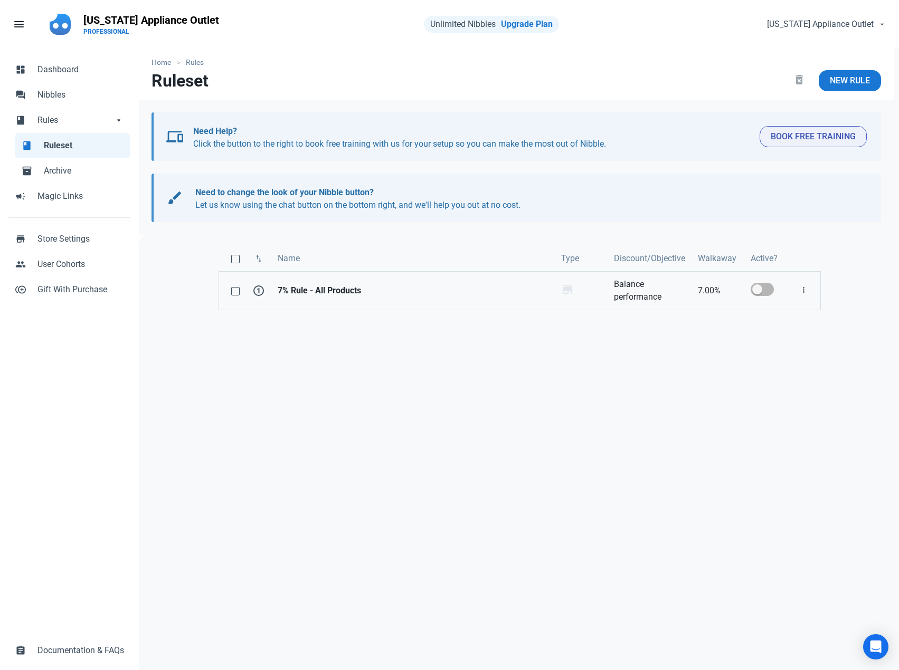
click at [385, 291] on strong "7% Rule - All Products" at bounding box center [413, 291] width 271 height 13
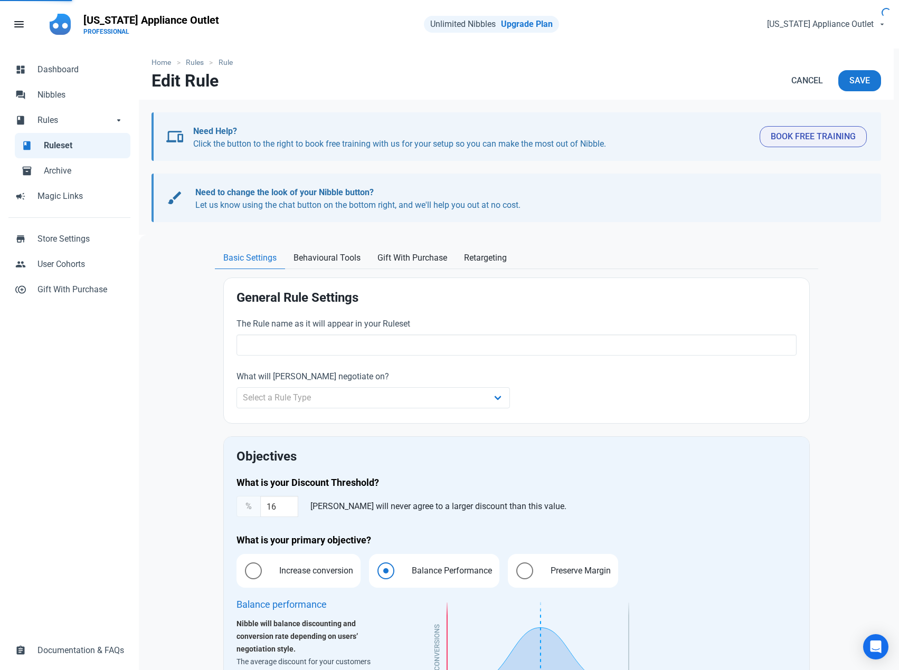
type input "7% Rule - All Products"
type input "7.00"
radio input "true"
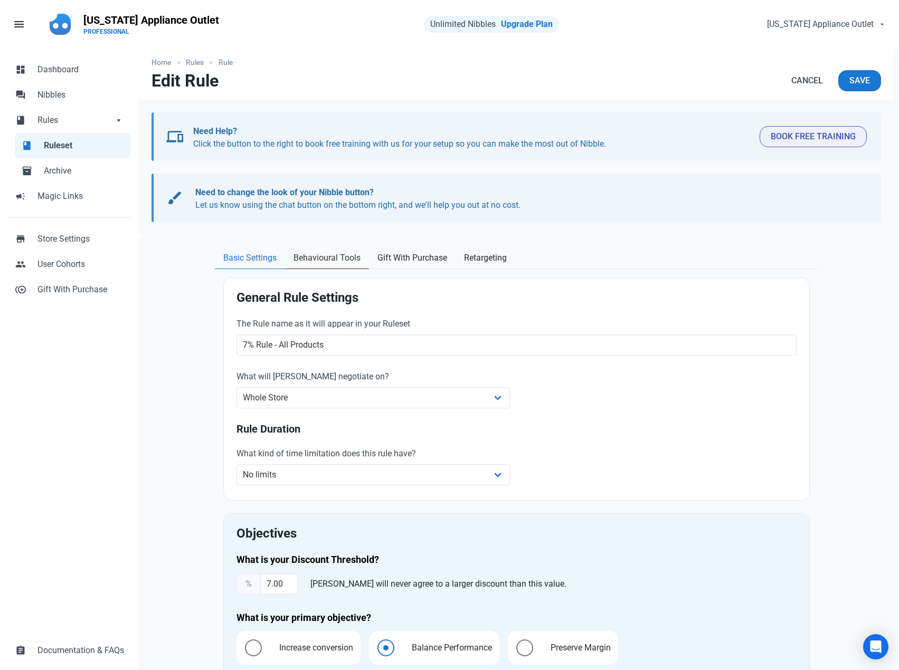
click at [344, 263] on span "Behavioural Tools" at bounding box center [326, 258] width 67 height 13
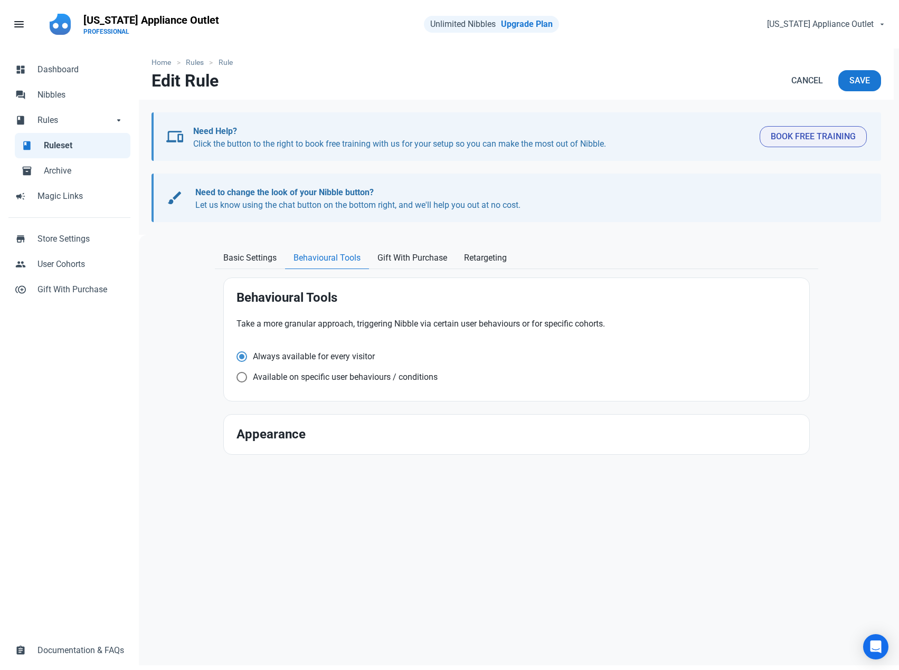
click at [299, 437] on h2 "Appearance" at bounding box center [516, 435] width 560 height 14
click at [298, 436] on h2 "Appearance" at bounding box center [516, 435] width 560 height 14
click at [346, 434] on h2 "Appearance" at bounding box center [516, 435] width 560 height 14
click at [396, 260] on span "Gift With Purchase" at bounding box center [412, 258] width 70 height 13
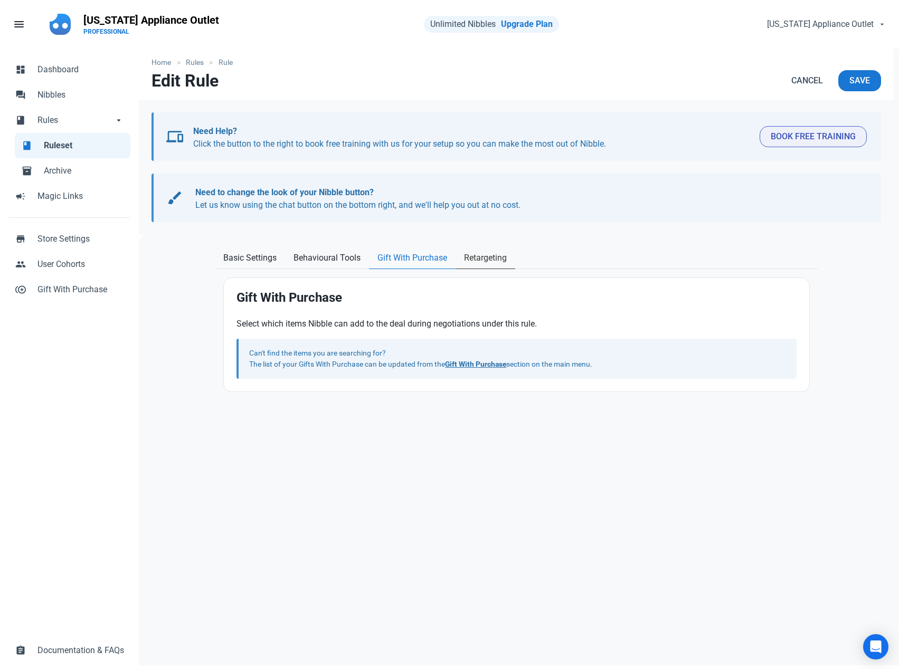
click at [483, 257] on span "Retargeting" at bounding box center [485, 258] width 43 height 13
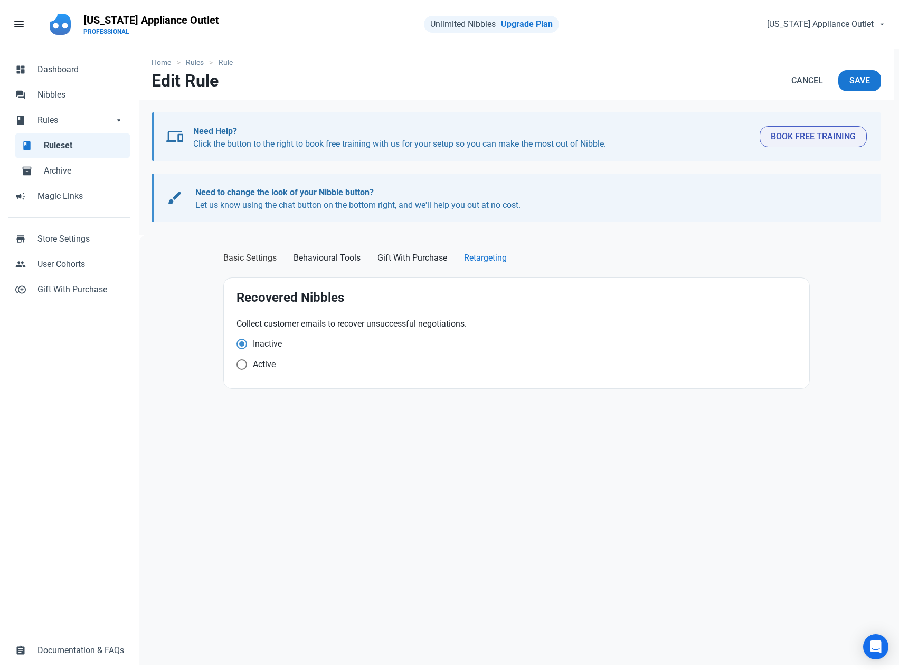
click at [250, 257] on span "Basic Settings" at bounding box center [249, 258] width 53 height 13
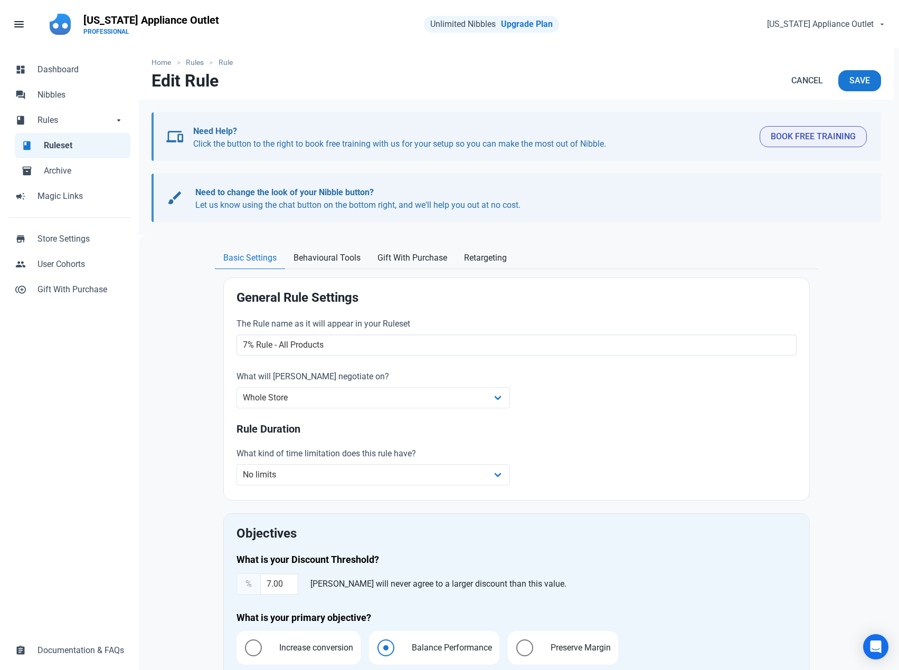
click at [68, 141] on span "Ruleset" at bounding box center [84, 145] width 80 height 13
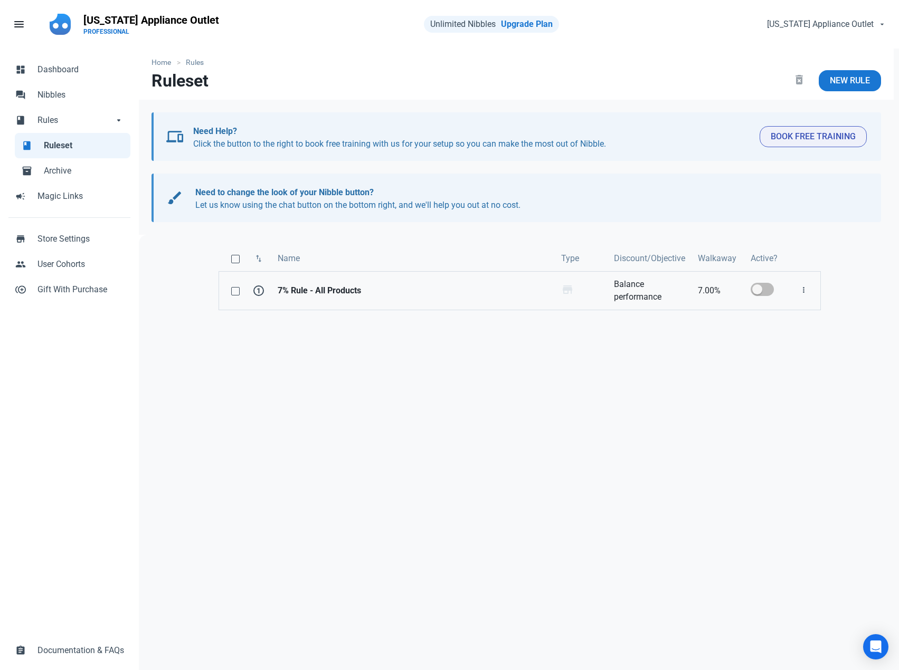
click at [757, 288] on span at bounding box center [762, 289] width 23 height 13
click at [757, 288] on input "checkbox" at bounding box center [754, 289] width 7 height 7
checkbox input "true"
click at [801, 291] on icon "button" at bounding box center [803, 290] width 8 height 13
click at [611, 345] on div "swap_vert Name Type Discount/Objective Walkaway Active? 1 7% Rule - All Product…" at bounding box center [519, 519] width 761 height 568
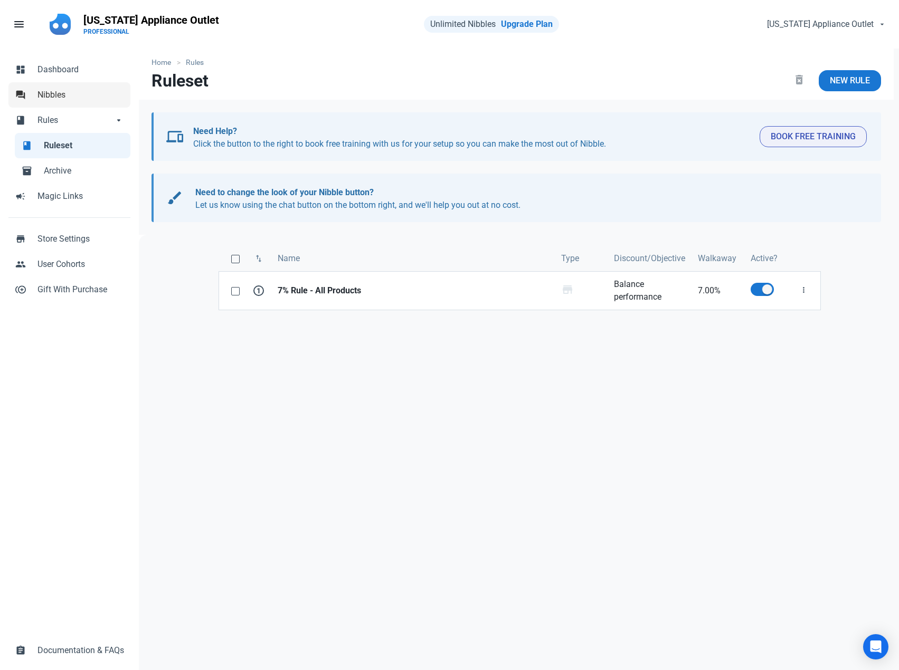
click at [64, 97] on span "Nibbles" at bounding box center [80, 95] width 87 height 13
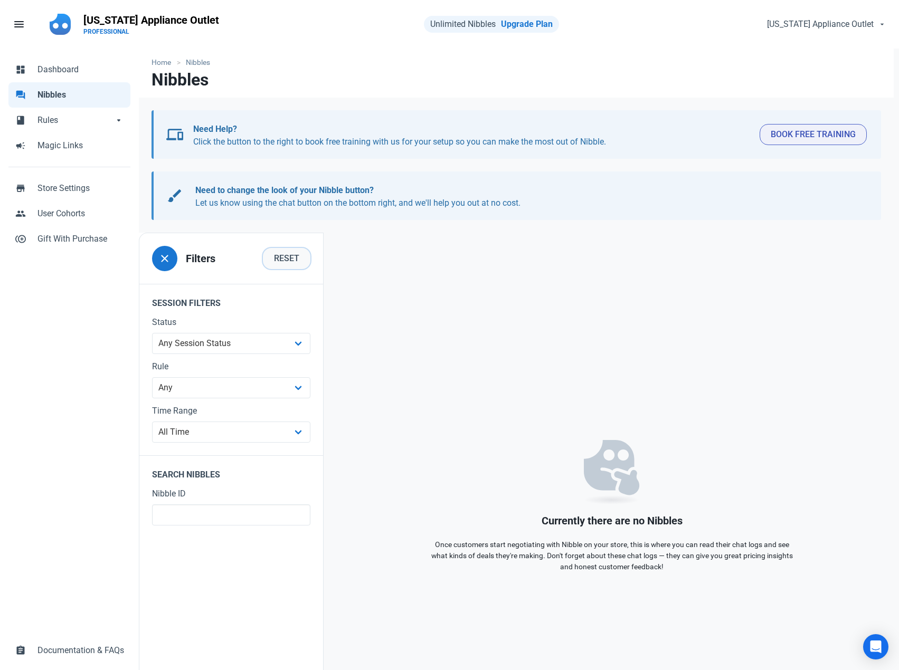
click at [297, 254] on span "Reset" at bounding box center [286, 258] width 25 height 13
click at [148, 255] on nav "close Filters Reset" at bounding box center [231, 263] width 184 height 42
click at [163, 254] on span "close" at bounding box center [164, 258] width 13 height 13
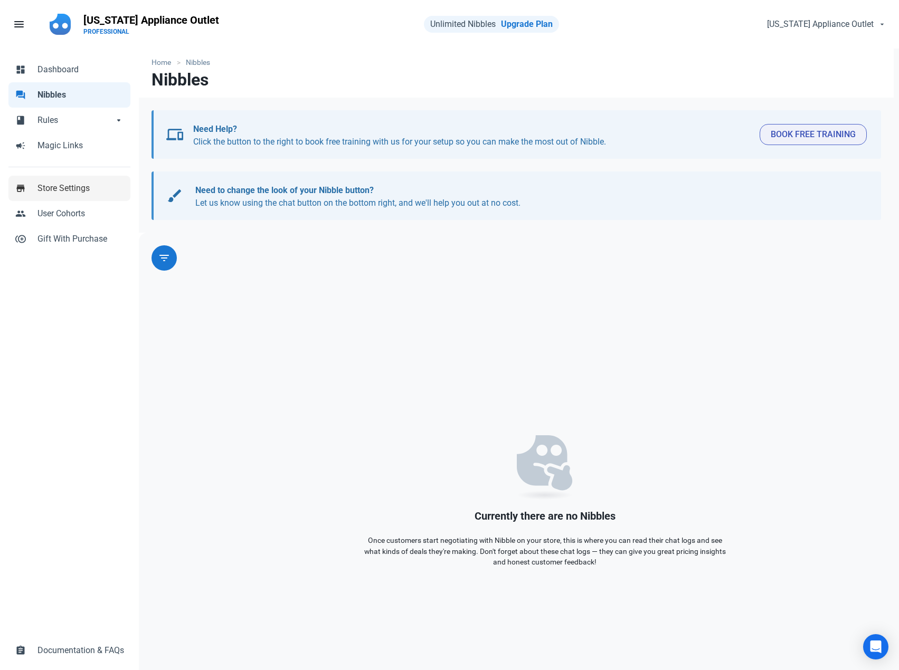
click at [80, 186] on span "Store Settings" at bounding box center [80, 188] width 87 height 13
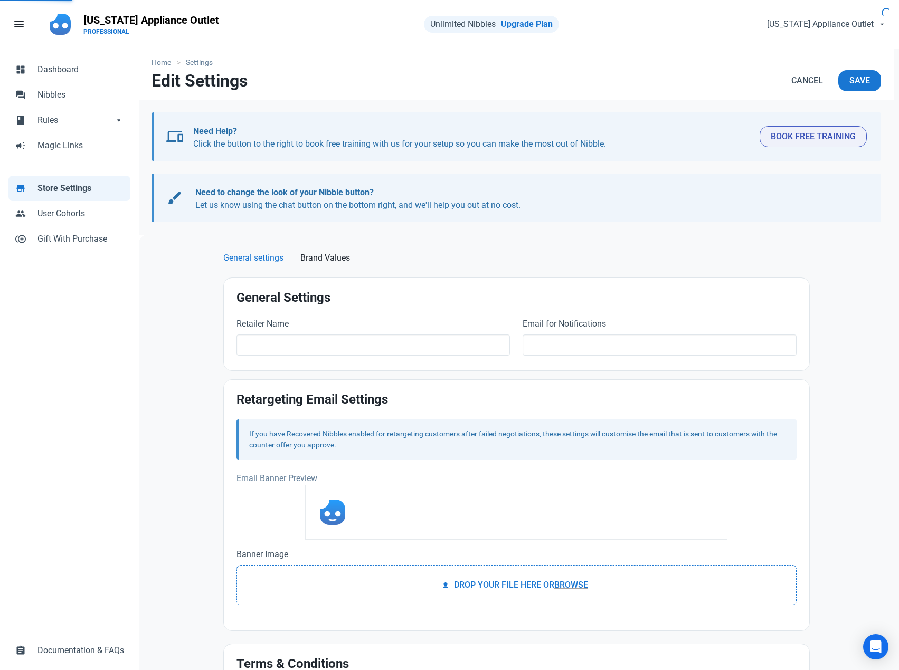
type input "[US_STATE] Appliance Outlet"
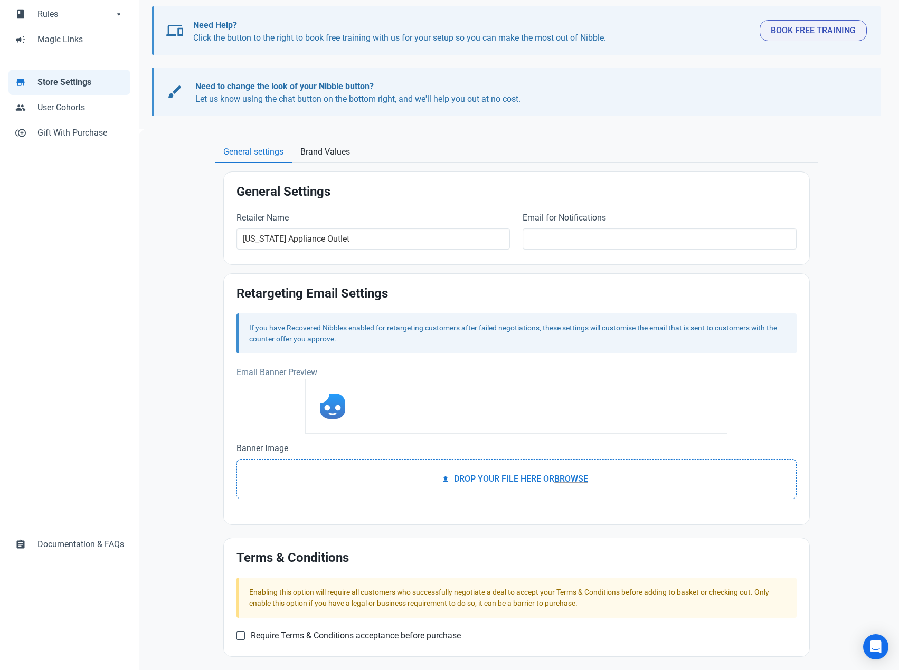
scroll to position [112, 0]
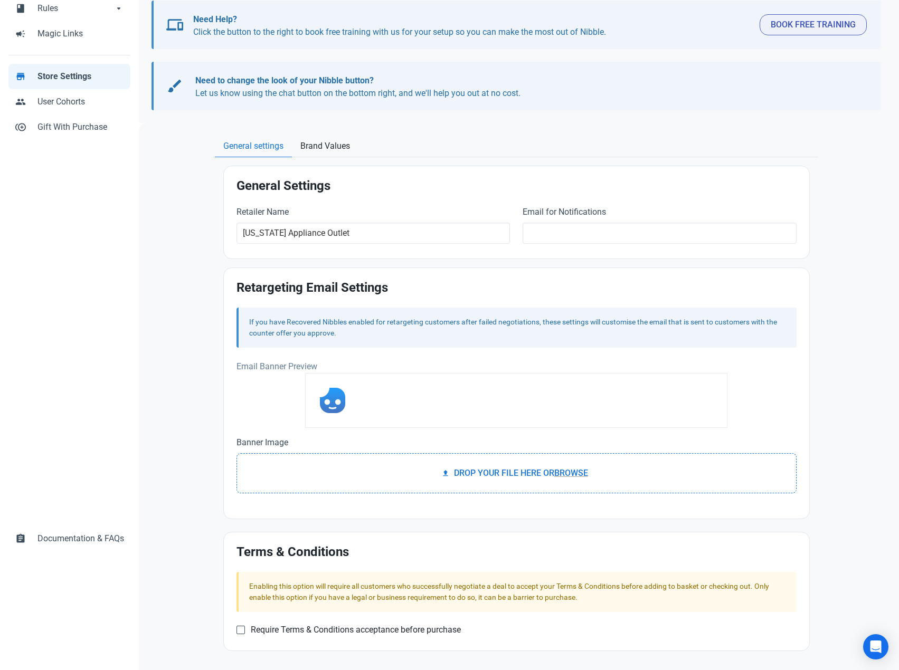
click at [336, 406] on img at bounding box center [332, 400] width 25 height 25
drag, startPoint x: 366, startPoint y: 401, endPoint x: 310, endPoint y: 403, distance: 55.5
click at [310, 403] on div at bounding box center [516, 400] width 422 height 55
click at [424, 390] on div at bounding box center [516, 400] width 422 height 55
click at [571, 474] on span "Browse" at bounding box center [571, 473] width 34 height 10
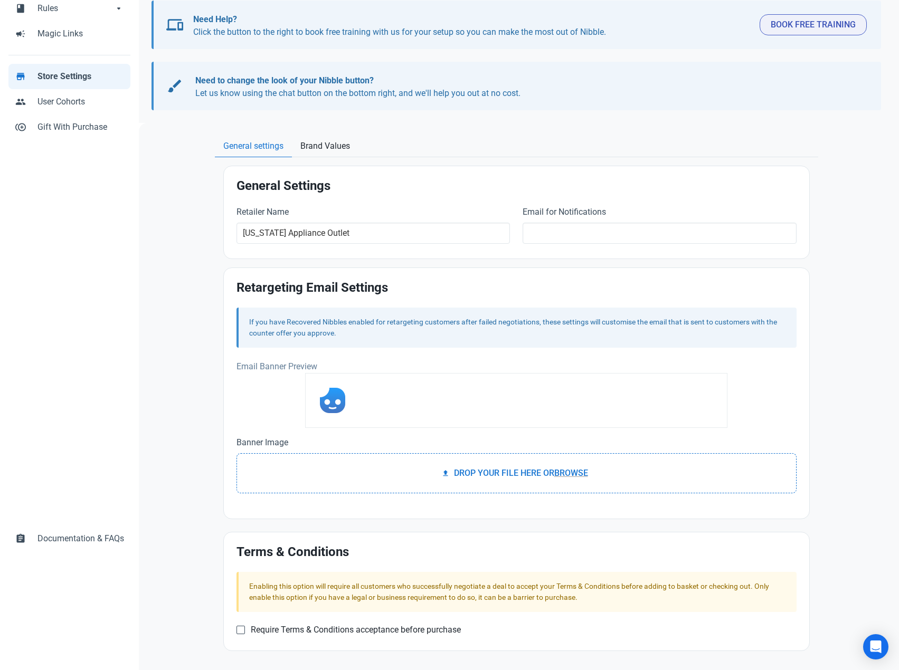
click at [571, 457] on input "Drop your file here or Browse" at bounding box center [516, 454] width 560 height 3
